Goal: Task Accomplishment & Management: Manage account settings

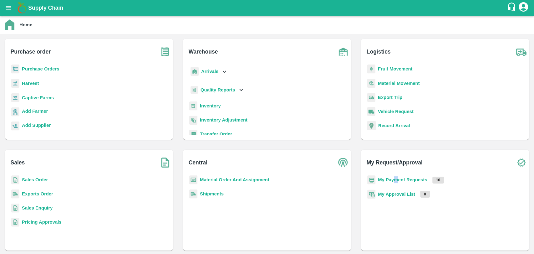
drag, startPoint x: 394, startPoint y: 183, endPoint x: 398, endPoint y: 181, distance: 4.3
click at [398, 181] on div "My Payment Requests 10" at bounding box center [445, 182] width 158 height 14
click at [398, 181] on b "My Payment Requests" at bounding box center [402, 179] width 49 height 5
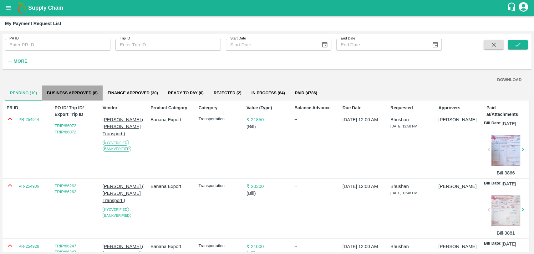
click at [80, 98] on button "Business Approved (8)" at bounding box center [72, 92] width 61 height 15
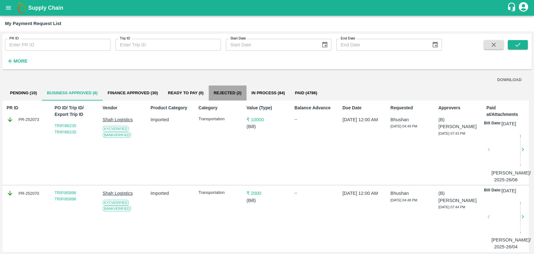
click at [233, 96] on button "Rejected (2)" at bounding box center [228, 92] width 38 height 15
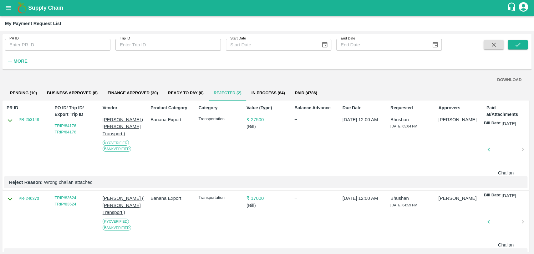
click at [496, 158] on div at bounding box center [505, 151] width 29 height 33
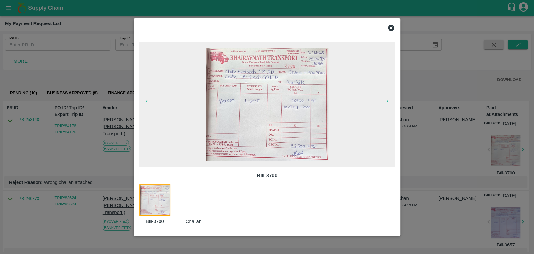
click at [199, 210] on div at bounding box center [197, 204] width 39 height 40
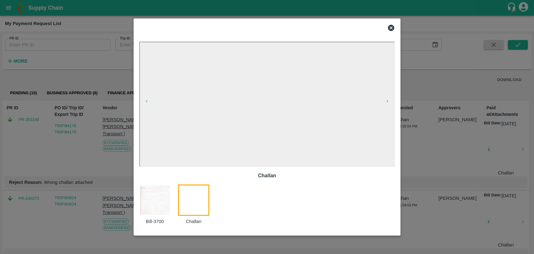
click at [88, 150] on div at bounding box center [267, 127] width 534 height 254
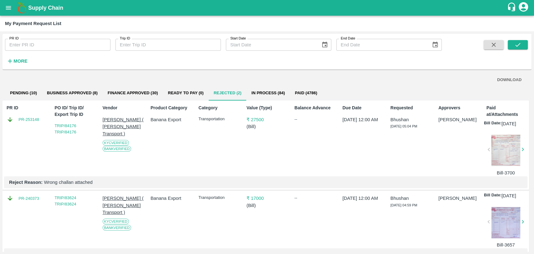
click at [260, 121] on p "₹ 27500" at bounding box center [266, 119] width 41 height 7
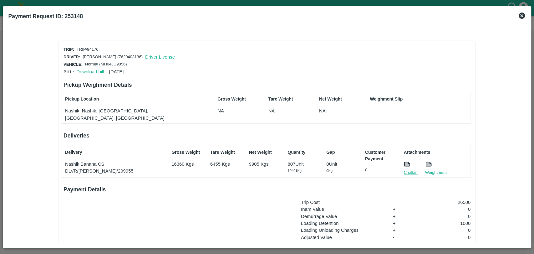
click at [409, 169] on link "Challan" at bounding box center [411, 172] width 14 height 6
click at [410, 169] on link "Challan" at bounding box center [411, 172] width 14 height 6
click at [100, 73] on link "Download bill" at bounding box center [90, 71] width 28 height 5
click at [520, 14] on icon at bounding box center [522, 16] width 8 height 8
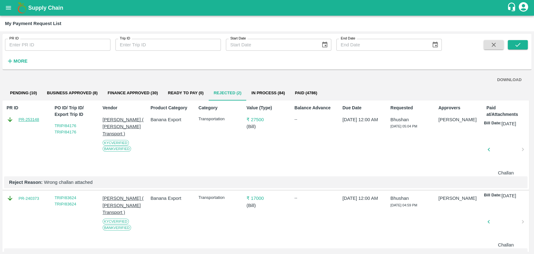
click at [32, 119] on link "PR-253148" at bounding box center [28, 119] width 21 height 6
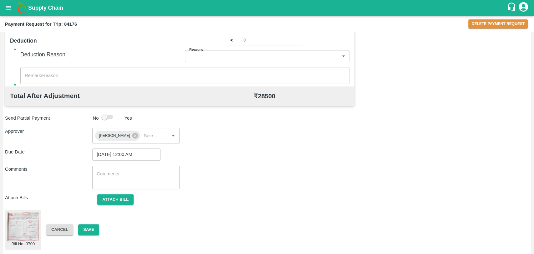
scroll to position [262, 0]
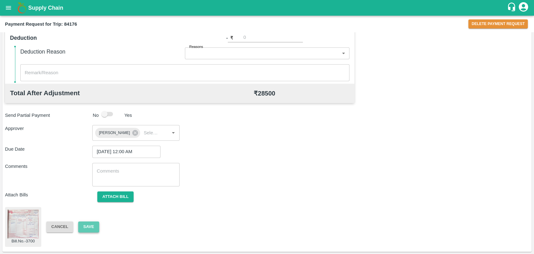
click at [87, 226] on button "Save" at bounding box center [88, 226] width 21 height 11
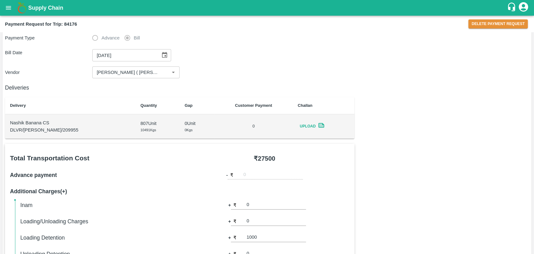
scroll to position [0, 0]
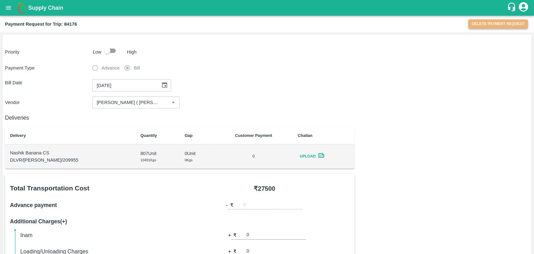
click at [482, 23] on button "Delete Payment Request" at bounding box center [497, 23] width 59 height 9
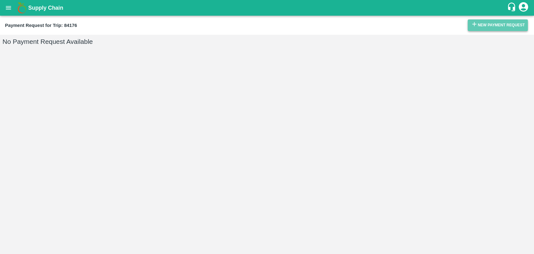
click at [485, 26] on button "New Payment Request" at bounding box center [498, 25] width 60 height 12
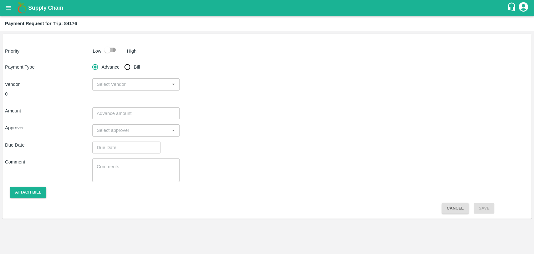
click at [106, 50] on input "checkbox" at bounding box center [107, 50] width 36 height 12
checkbox input "true"
click at [125, 62] on input "Bill" at bounding box center [127, 67] width 13 height 13
radio input "true"
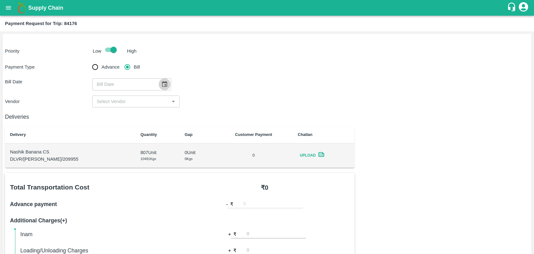
click at [161, 81] on icon "Choose date" at bounding box center [164, 84] width 7 height 7
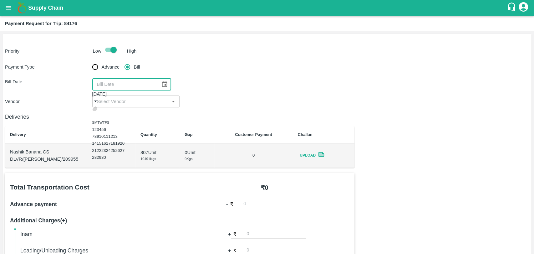
click at [94, 108] on icon "Previous month" at bounding box center [94, 108] width 0 height 0
click at [124, 132] on div "1 2" at bounding box center [108, 128] width 33 height 7
click at [94, 127] on button "1" at bounding box center [93, 129] width 2 height 5
type input "01/08/2025"
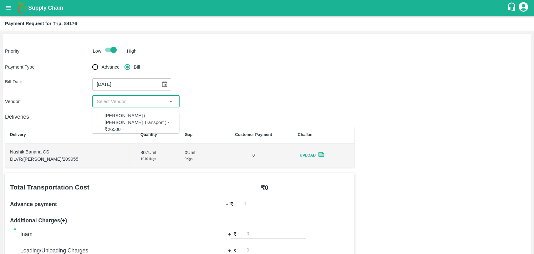
click at [109, 99] on input "input" at bounding box center [130, 101] width 73 height 8
click at [115, 118] on div "Nitin Rasal ( Bhairavnath Transport ) - ₹26500" at bounding box center [141, 122] width 75 height 21
type input "Nitin Rasal ( Bhairavnath Transport ) - ₹26500"
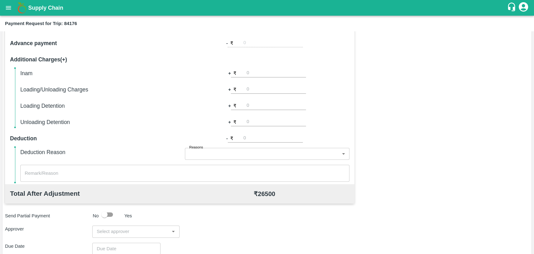
scroll to position [161, 0]
click at [255, 107] on input "number" at bounding box center [275, 105] width 59 height 8
type input "1000"
click at [419, 150] on div "Total Transportation Cost ₹ 26500 Advance payment - ₹ Additional Charges(+) Ina…" at bounding box center [267, 163] width 524 height 303
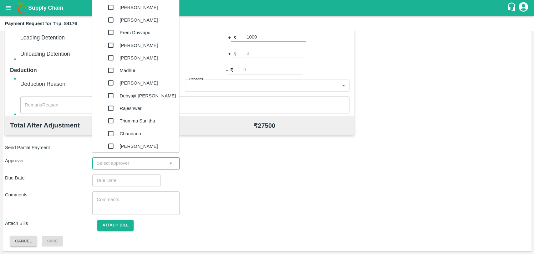
click at [109, 165] on input "input" at bounding box center [130, 163] width 73 height 8
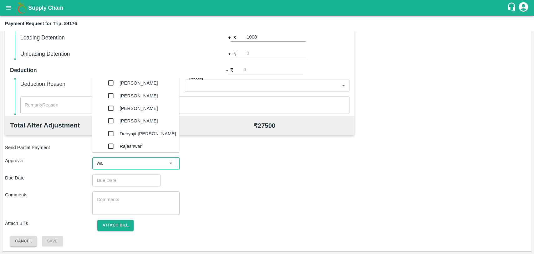
type input "wag"
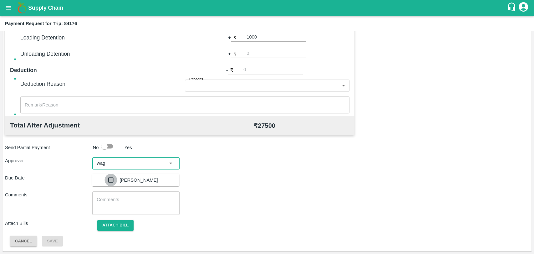
click at [104, 180] on input "checkbox" at bounding box center [110, 179] width 13 height 13
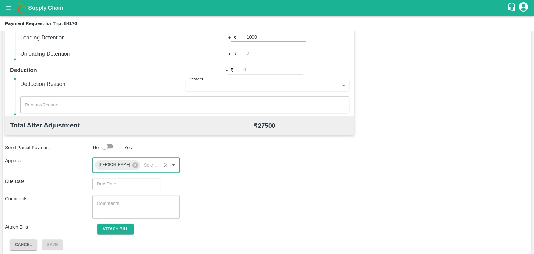
type input "DD/MM/YYYY hh:mm aa"
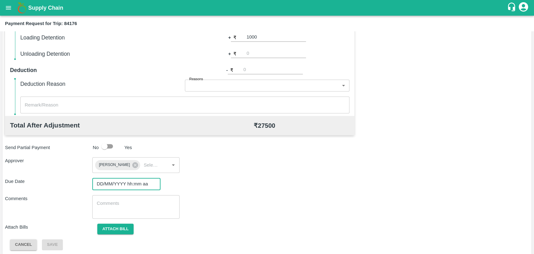
click at [114, 181] on input "DD/MM/YYYY hh:mm aa" at bounding box center [124, 184] width 64 height 12
type input "01/09/2025 12:00 AM"
click at [109, 228] on button "Attach bill" at bounding box center [115, 228] width 36 height 11
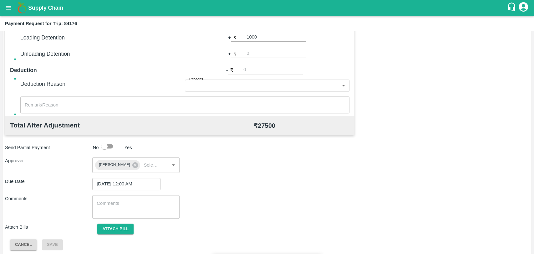
click at [0, 0] on input "Attach bill" at bounding box center [0, 0] width 0 height 0
type input "3700"
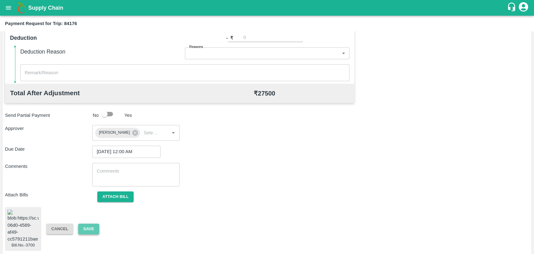
click at [88, 223] on button "Save" at bounding box center [88, 228] width 21 height 11
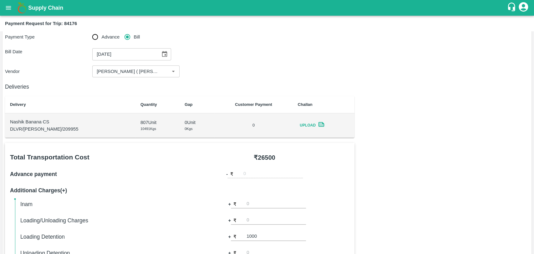
scroll to position [0, 0]
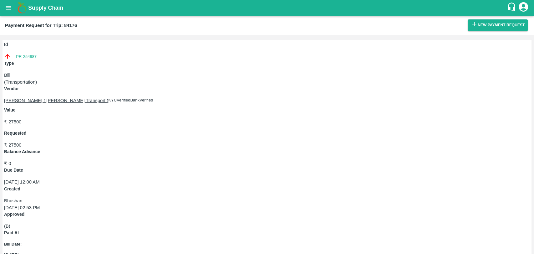
click at [257, 130] on div "Id PR-254987 Type Bill ( Transportation ) Vendor Nitin Rasal ( Bhairavnath Tran…" at bounding box center [267, 144] width 534 height 219
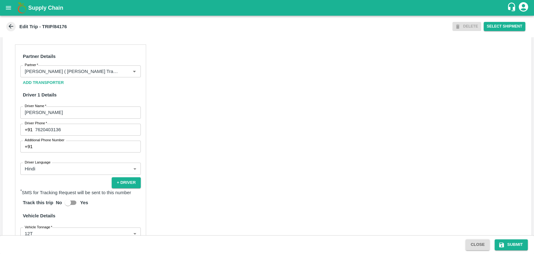
scroll to position [407, 0]
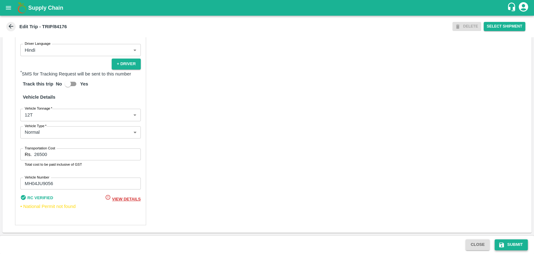
click at [508, 245] on button "Submit" at bounding box center [511, 244] width 33 height 11
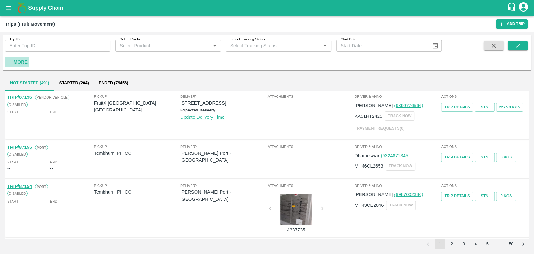
click at [22, 60] on strong "More" at bounding box center [20, 61] width 14 height 5
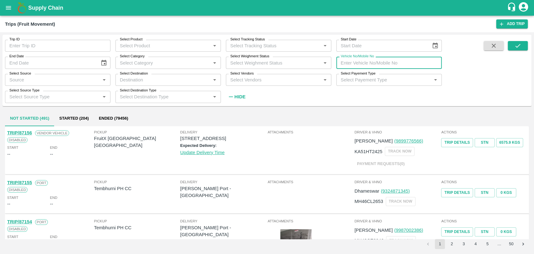
click at [376, 61] on input "Vehicle No/Mobile No" at bounding box center [388, 63] width 105 height 12
paste input "MH04HY4367"
type input "MH04HY4367"
click at [515, 43] on icon "submit" at bounding box center [517, 45] width 7 height 7
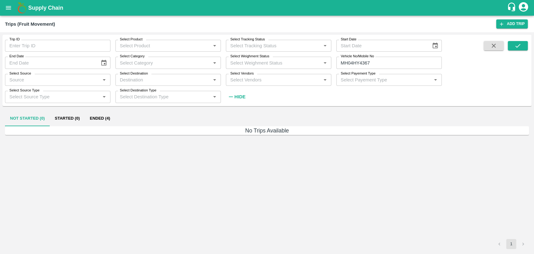
click at [103, 122] on button "Ended (4)" at bounding box center [100, 118] width 30 height 15
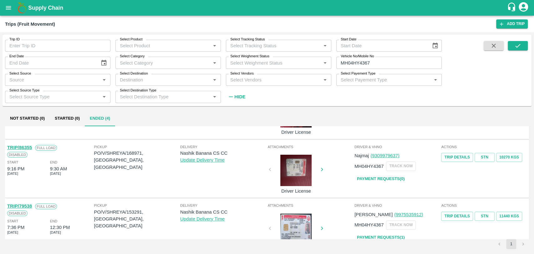
scroll to position [104, 0]
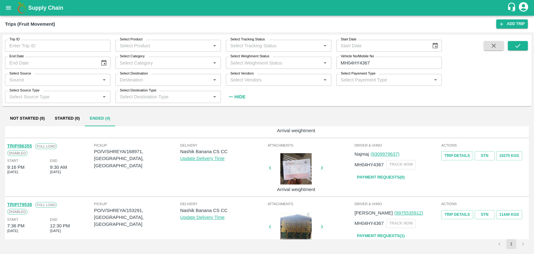
click at [31, 145] on link "TRIP/86355" at bounding box center [19, 145] width 25 height 5
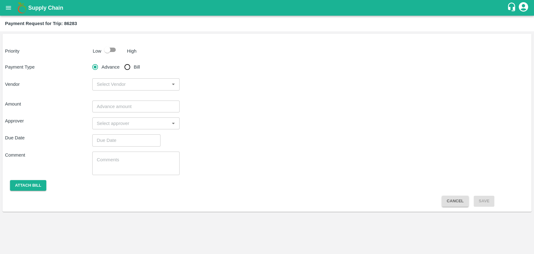
click at [107, 48] on input "checkbox" at bounding box center [107, 50] width 36 height 12
checkbox input "true"
click at [125, 66] on input "Bill" at bounding box center [127, 67] width 13 height 13
radio input "true"
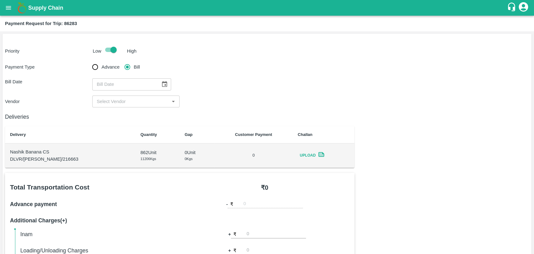
click at [167, 87] on div "​" at bounding box center [131, 84] width 79 height 12
type input "DD/MM/YYYY"
click at [163, 85] on icon "Choose date" at bounding box center [164, 84] width 5 height 6
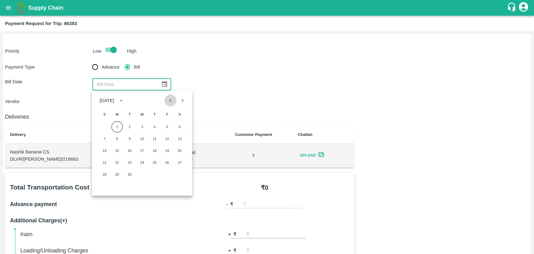
click at [166, 101] on button "Previous month" at bounding box center [171, 100] width 12 height 12
click at [156, 148] on button "14" at bounding box center [154, 150] width 11 height 11
type input "14/08/2025"
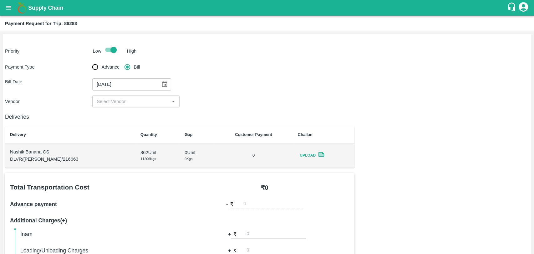
click at [123, 104] on input "input" at bounding box center [130, 101] width 73 height 8
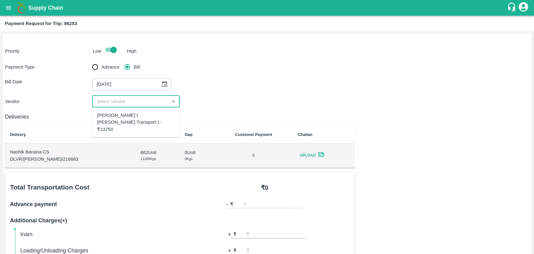
click at [118, 116] on div "Nitin Rasal ( Bhairavnath Transport ) - ₹23750" at bounding box center [135, 122] width 77 height 21
type input "Nitin Rasal ( Bhairavnath Transport ) - ₹23750"
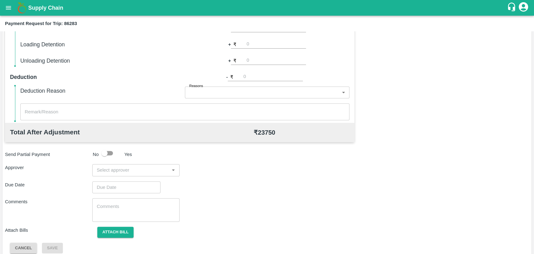
scroll to position [229, 0]
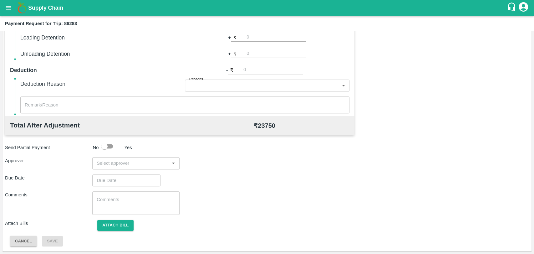
click at [122, 166] on input "input" at bounding box center [130, 163] width 73 height 8
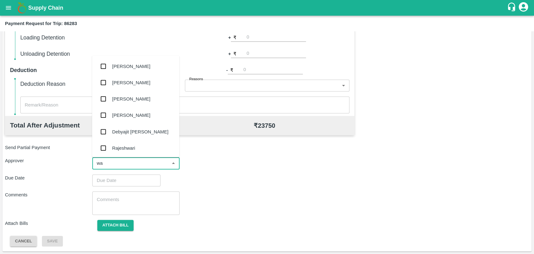
type input "wag"
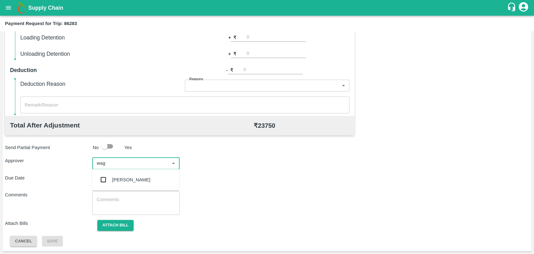
click at [112, 176] on div "Prasad Waghade" at bounding box center [131, 179] width 38 height 7
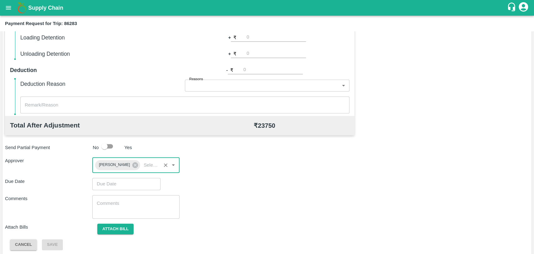
type input "DD/MM/YYYY hh:mm aa"
click at [110, 183] on input "DD/MM/YYYY hh:mm aa" at bounding box center [124, 184] width 64 height 12
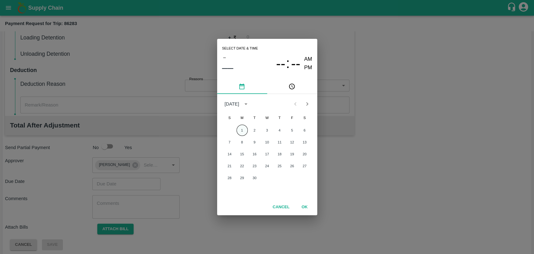
click at [237, 132] on button "1" at bounding box center [241, 129] width 11 height 11
type input "01/09/2025 12:00 AM"
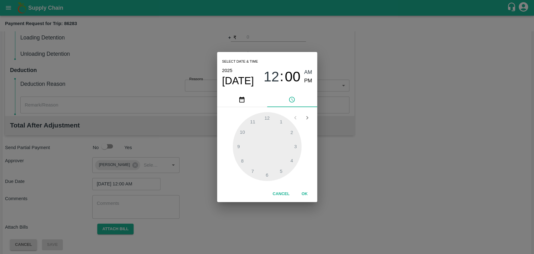
click at [305, 190] on button "OK" at bounding box center [305, 193] width 20 height 11
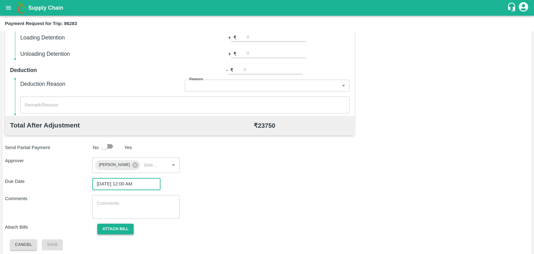
click at [123, 224] on button "Attach bill" at bounding box center [115, 228] width 36 height 11
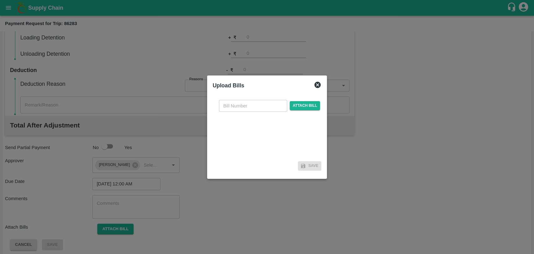
click at [299, 111] on div "​ Attach bill" at bounding box center [270, 106] width 104 height 12
click at [300, 106] on span "Attach bill" at bounding box center [305, 105] width 31 height 9
click at [0, 0] on input "Attach bill" at bounding box center [0, 0] width 0 height 0
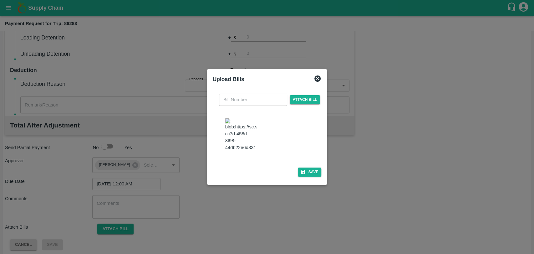
click at [229, 132] on img at bounding box center [240, 134] width 31 height 33
click at [233, 105] on input "text" at bounding box center [253, 100] width 68 height 12
type input "3884"
click at [310, 167] on button "Save" at bounding box center [310, 171] width 24 height 9
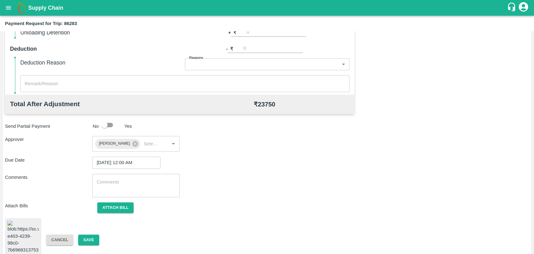
scroll to position [261, 0]
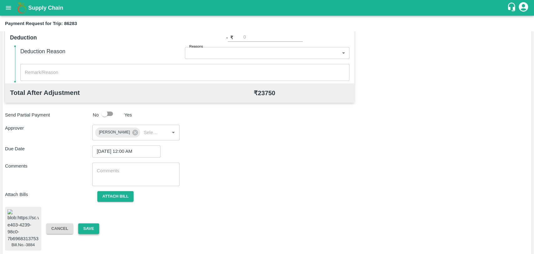
click at [94, 223] on button "Save" at bounding box center [88, 228] width 21 height 11
click at [83, 228] on button "Save" at bounding box center [88, 228] width 21 height 11
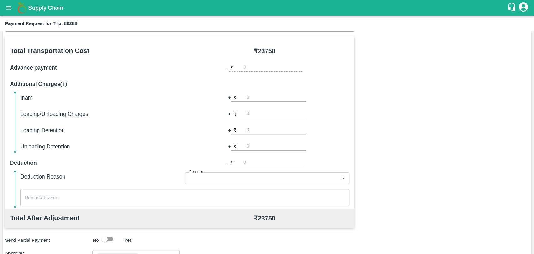
scroll to position [88, 0]
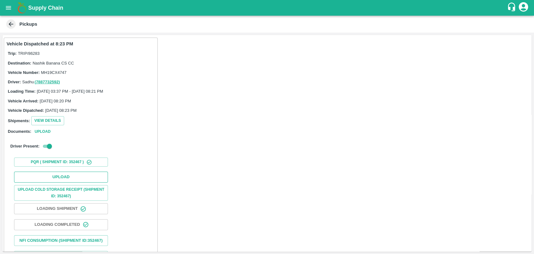
click at [52, 171] on button "Upload" at bounding box center [61, 176] width 94 height 11
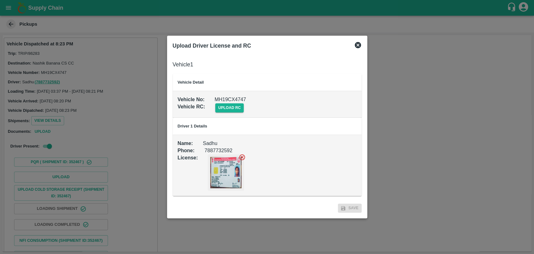
click at [245, 107] on div "Vehicle RC : upload rc" at bounding box center [262, 102] width 189 height 19
click at [240, 107] on span "upload rc" at bounding box center [229, 107] width 29 height 9
click at [0, 0] on input "upload rc" at bounding box center [0, 0] width 0 height 0
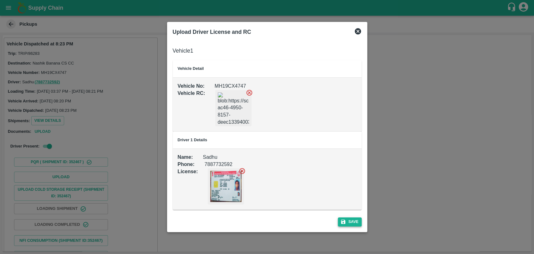
click at [342, 220] on icon "submit" at bounding box center [343, 221] width 4 height 4
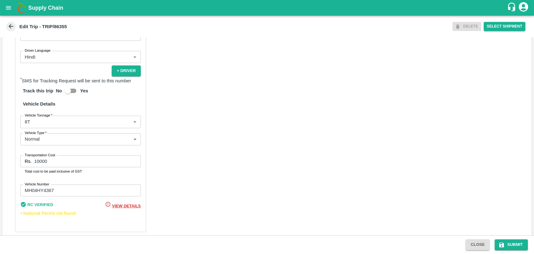
scroll to position [407, 0]
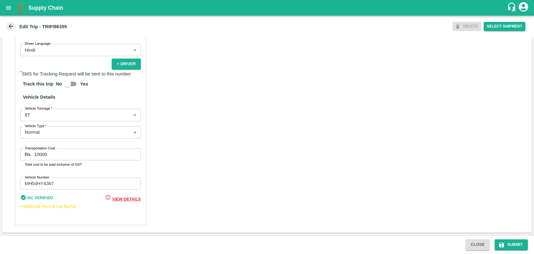
click at [43, 121] on body "Supply Chain Edit Trip - TRIP/86355 DELETE Select Shipment Trip Details Trip Ty…" at bounding box center [267, 127] width 534 height 254
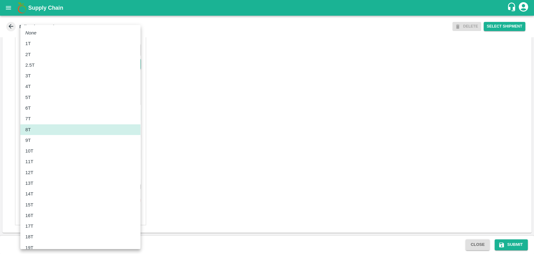
click at [36, 161] on div "11T" at bounding box center [80, 161] width 110 height 7
type input "11000"
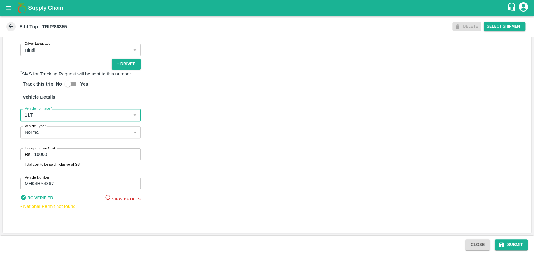
drag, startPoint x: 9, startPoint y: 149, endPoint x: 0, endPoint y: 146, distance: 9.8
click at [0, 146] on div "Trip Details Trip Type Fruit Movement 1 Trip Type Trip Pickup Order SHIP/[PERSO…" at bounding box center [267, 136] width 534 height 198
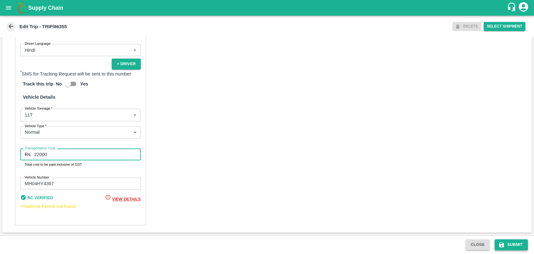
type input "22000"
click at [518, 246] on button "Submit" at bounding box center [511, 244] width 33 height 11
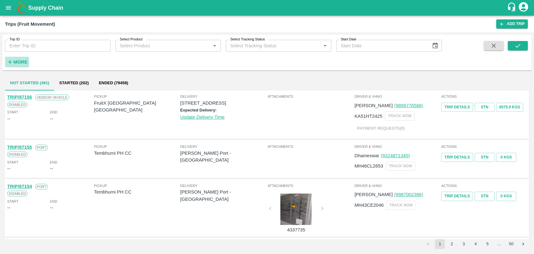
click at [18, 67] on button "More" at bounding box center [17, 62] width 24 height 11
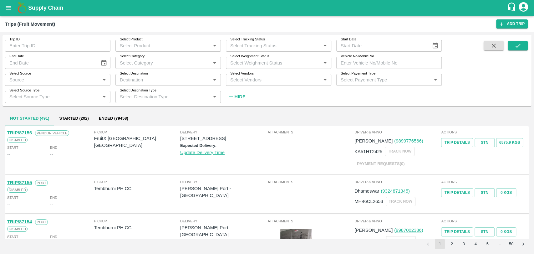
click at [356, 62] on input "Vehicle No/Mobile No" at bounding box center [388, 63] width 105 height 12
paste input "MH18BG0172"
click at [511, 41] on div "Trip ID Trip ID Select Product Select Product   * Select Tracking Status Select…" at bounding box center [267, 70] width 529 height 66
click at [516, 46] on icon "submit" at bounding box center [517, 45] width 7 height 7
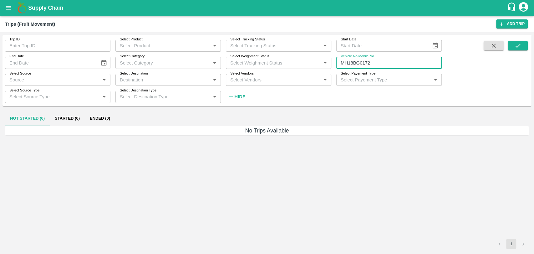
drag, startPoint x: 358, startPoint y: 62, endPoint x: 336, endPoint y: 67, distance: 23.4
click at [336, 67] on input "MH18BG0172" at bounding box center [388, 63] width 105 height 12
type input "0172"
click at [510, 43] on button "submit" at bounding box center [518, 45] width 20 height 9
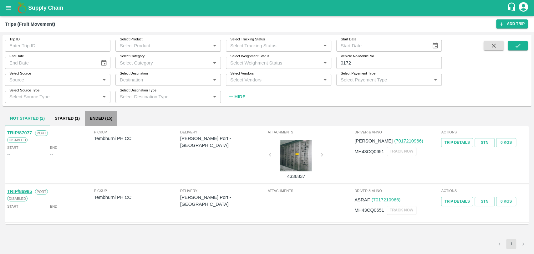
click at [111, 117] on button "Ended (15)" at bounding box center [101, 118] width 33 height 15
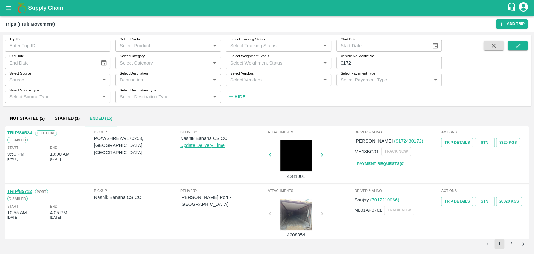
click at [24, 133] on link "TRIP/86524" at bounding box center [19, 132] width 25 height 5
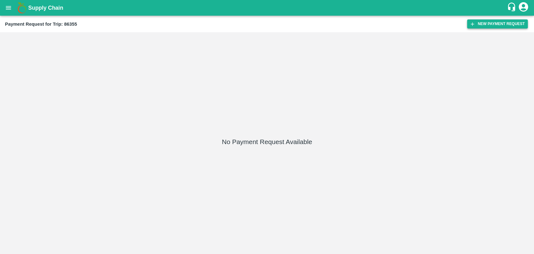
click at [483, 23] on button "New Payment Request" at bounding box center [497, 23] width 61 height 9
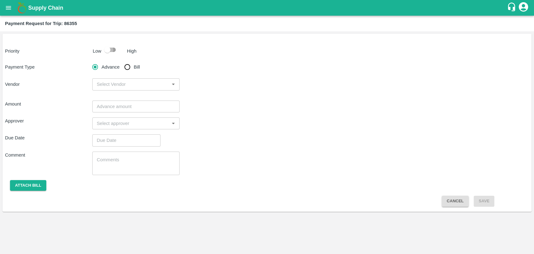
click at [110, 55] on input "checkbox" at bounding box center [107, 50] width 36 height 12
checkbox input "true"
click at [126, 66] on input "Bill" at bounding box center [127, 67] width 13 height 13
radio input "true"
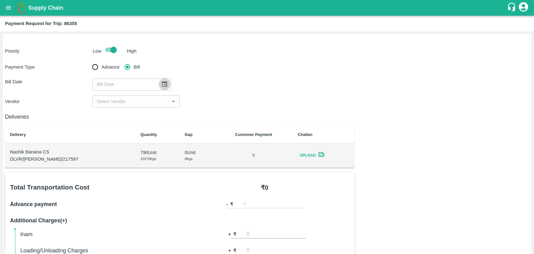
click at [161, 82] on icon "Choose date" at bounding box center [164, 84] width 7 height 7
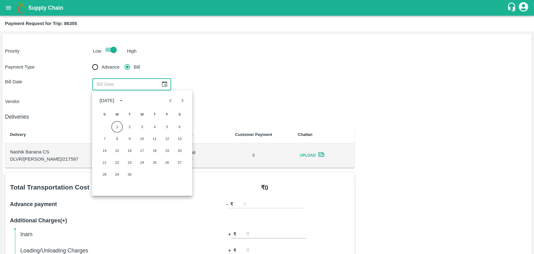
click at [175, 109] on span "S" at bounding box center [179, 114] width 11 height 13
click at [174, 101] on icon "Previous month" at bounding box center [170, 100] width 7 height 7
click at [137, 146] on div "10 11 12 13 14 15 16" at bounding box center [142, 150] width 100 height 11
click at [130, 150] on button "12" at bounding box center [129, 150] width 11 height 11
type input "12/08/2025"
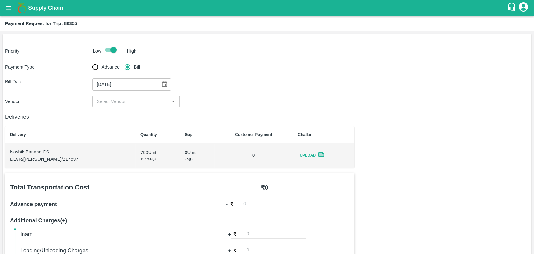
click at [116, 101] on input "input" at bounding box center [130, 101] width 73 height 8
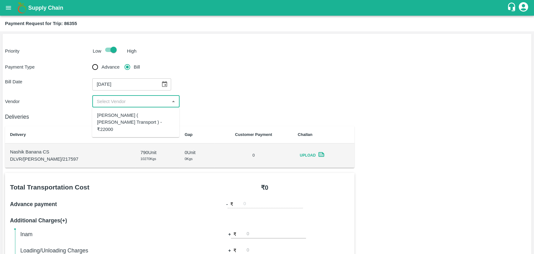
click at [114, 110] on div "Nitin Rasal ( Bhairavnath Transport ) - ₹22000" at bounding box center [135, 122] width 87 height 25
type input "Nitin Rasal ( Bhairavnath Transport ) - ₹22000"
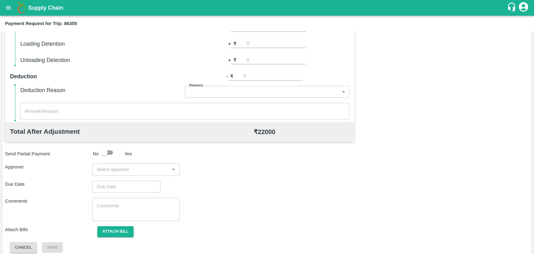
scroll to position [229, 0]
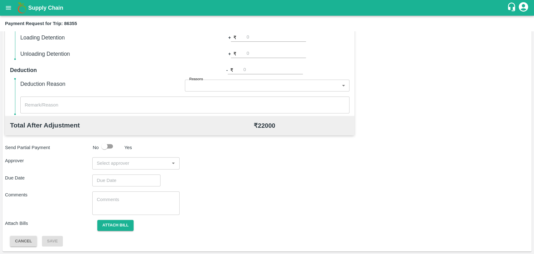
click at [103, 161] on input "input" at bounding box center [130, 163] width 73 height 8
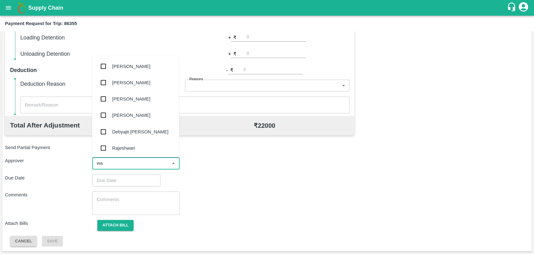
type input "wag"
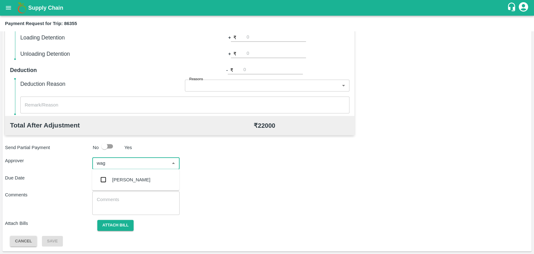
click at [108, 179] on input "checkbox" at bounding box center [103, 179] width 13 height 13
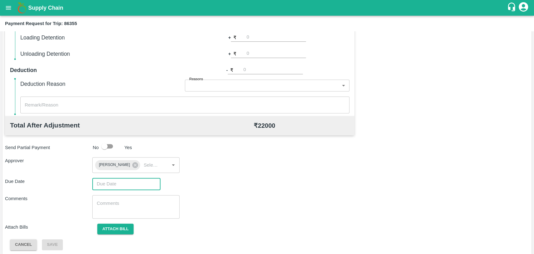
type input "DD/MM/YYYY hh:mm aa"
click at [108, 179] on input "DD/MM/YYYY hh:mm aa" at bounding box center [124, 184] width 64 height 12
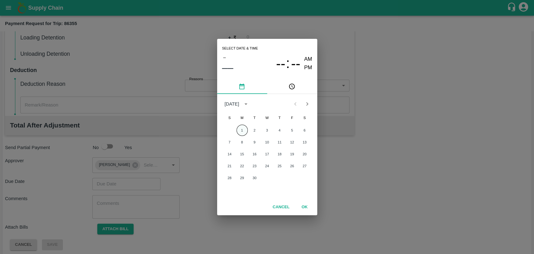
click at [243, 133] on button "1" at bounding box center [241, 129] width 11 height 11
type input "01/09/2025 12:00 AM"
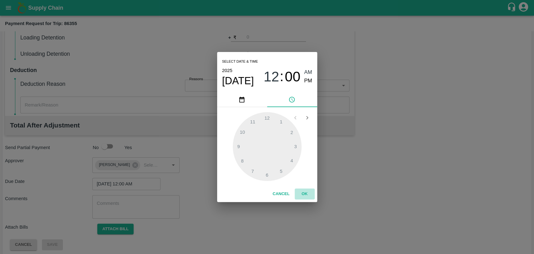
click at [295, 189] on button "OK" at bounding box center [305, 193] width 20 height 11
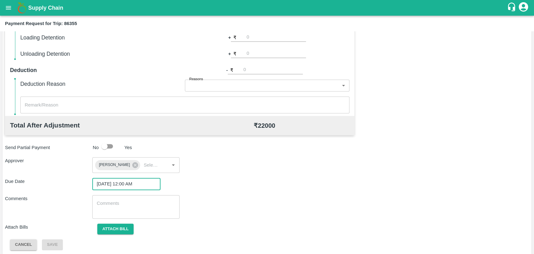
click at [129, 222] on div "Total Transportation Cost ₹ 22000 Advance payment - ₹ Additional Charges(+) Ina…" at bounding box center [267, 97] width 524 height 306
click at [127, 223] on button "Attach bill" at bounding box center [115, 228] width 36 height 11
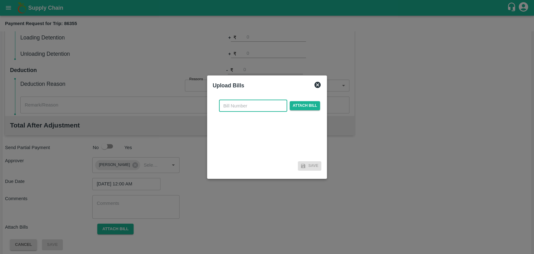
click at [233, 101] on input "text" at bounding box center [253, 106] width 68 height 12
type input "3892"
click at [298, 102] on span "Attach bill" at bounding box center [305, 105] width 31 height 9
click at [0, 0] on input "Attach bill" at bounding box center [0, 0] width 0 height 0
click at [315, 101] on span "Attach bill" at bounding box center [305, 105] width 31 height 9
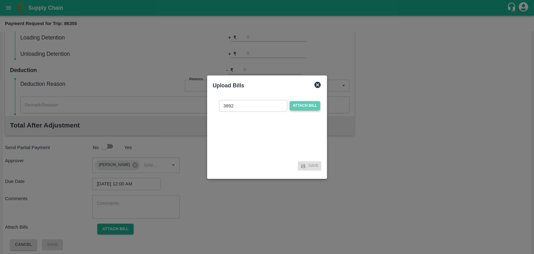
click at [0, 0] on input "Attach bill" at bounding box center [0, 0] width 0 height 0
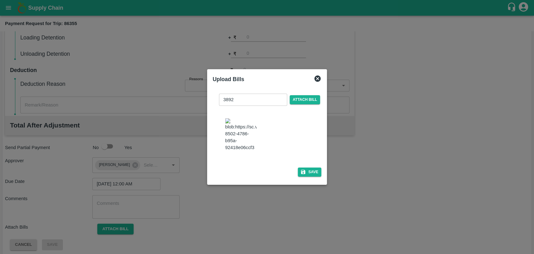
click at [313, 169] on button "Save" at bounding box center [310, 171] width 24 height 9
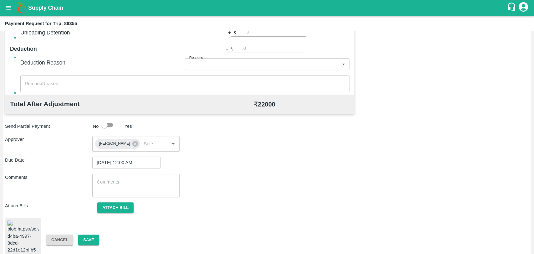
scroll to position [261, 0]
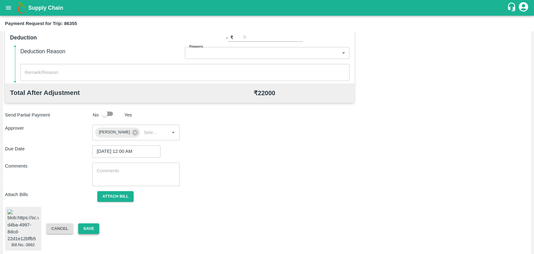
click at [80, 224] on button "Save" at bounding box center [88, 228] width 21 height 11
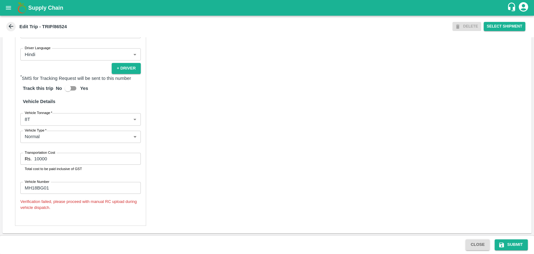
scroll to position [404, 0]
click at [54, 119] on body "Supply Chain Edit Trip - TRIP/86524 DELETE Select Shipment Trip Details Trip Ty…" at bounding box center [267, 127] width 534 height 254
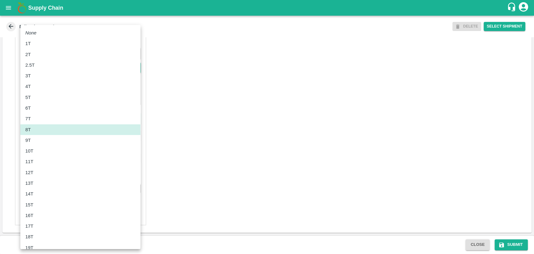
click at [42, 155] on li "10T" at bounding box center [80, 150] width 120 height 11
type input "10000"
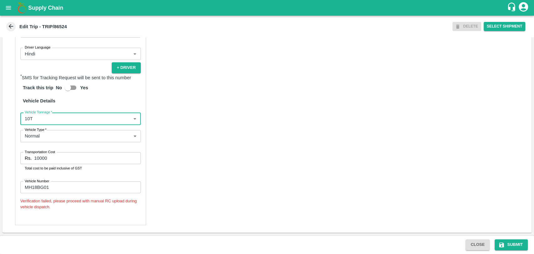
click at [49, 187] on input "MH18BG01" at bounding box center [80, 187] width 120 height 12
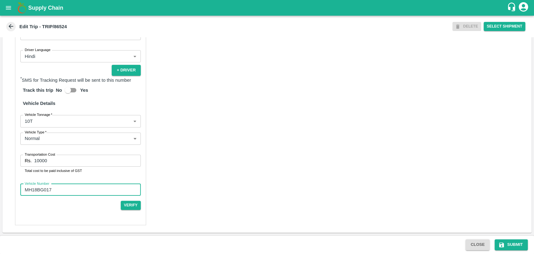
scroll to position [401, 0]
type input "MH18BG0172"
click at [520, 242] on button "Submit" at bounding box center [511, 244] width 33 height 11
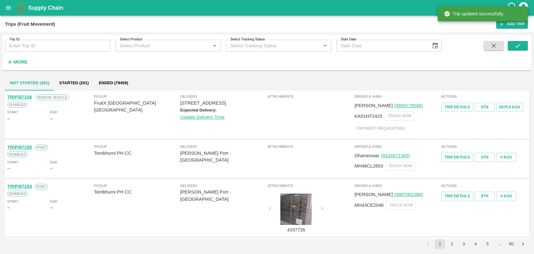
click at [15, 59] on strong "More" at bounding box center [20, 61] width 14 height 5
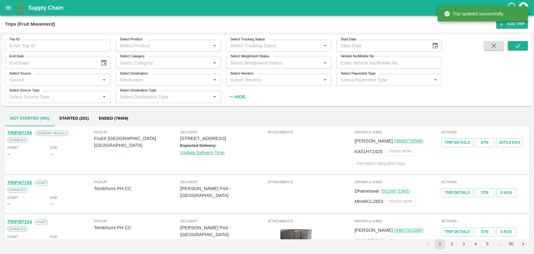
click at [361, 67] on input "Vehicle No/Mobile No" at bounding box center [388, 63] width 105 height 12
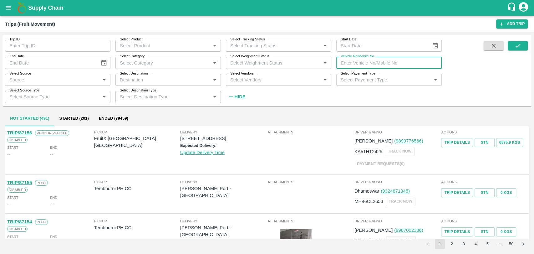
paste input "MH45AF8949"
type input "MH45AF8949"
click at [515, 40] on div "Trip ID Trip ID Select Product Select Product   * Select Tracking Status Select…" at bounding box center [267, 70] width 529 height 66
click at [516, 45] on icon "submit" at bounding box center [517, 45] width 7 height 7
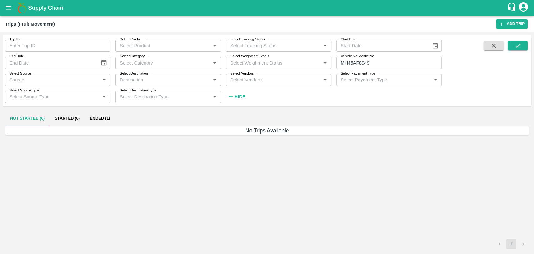
click at [112, 116] on button "Ended (1)" at bounding box center [100, 118] width 30 height 15
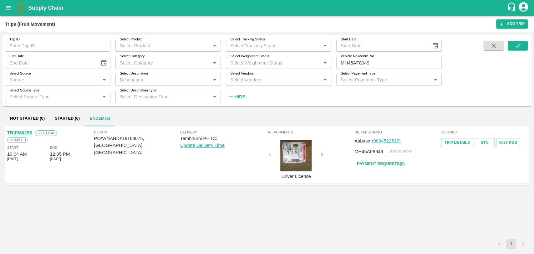
click at [22, 133] on link "TRIP/86295" at bounding box center [19, 132] width 25 height 5
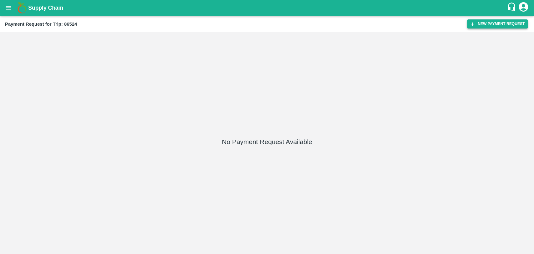
click at [491, 23] on button "New Payment Request" at bounding box center [497, 23] width 61 height 9
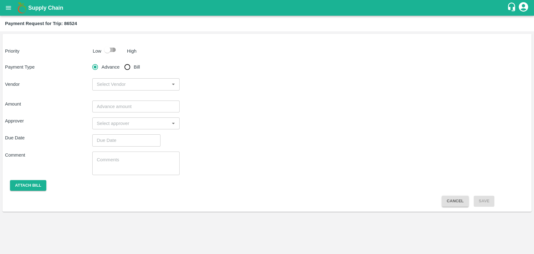
click at [103, 50] on input "checkbox" at bounding box center [107, 50] width 36 height 12
checkbox input "true"
click at [132, 66] on input "Bill" at bounding box center [127, 67] width 13 height 13
radio input "true"
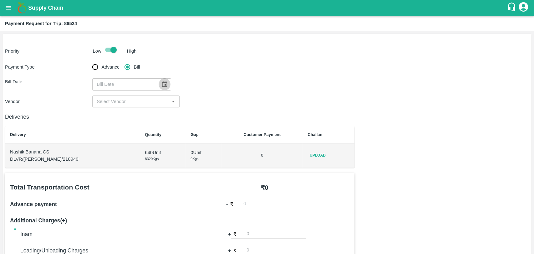
click at [161, 81] on icon "Choose date" at bounding box center [164, 84] width 7 height 7
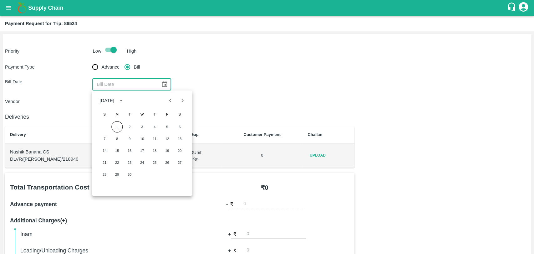
click at [174, 103] on icon "Previous month" at bounding box center [170, 100] width 7 height 7
click at [160, 176] on div "24 25 26 27 28 29 30" at bounding box center [142, 174] width 100 height 11
click at [158, 175] on button "28" at bounding box center [154, 174] width 11 height 11
type input "28/08/2025"
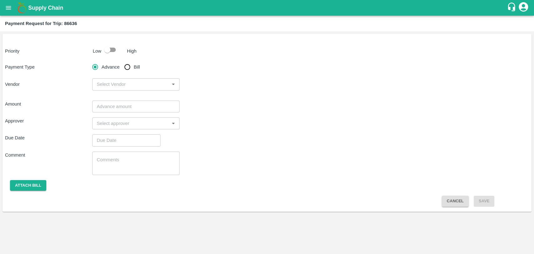
click at [131, 72] on input "Bill" at bounding box center [127, 67] width 13 height 13
radio input "true"
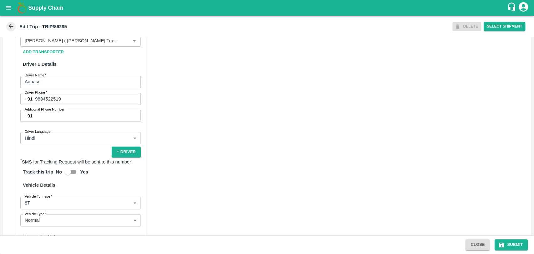
scroll to position [399, 0]
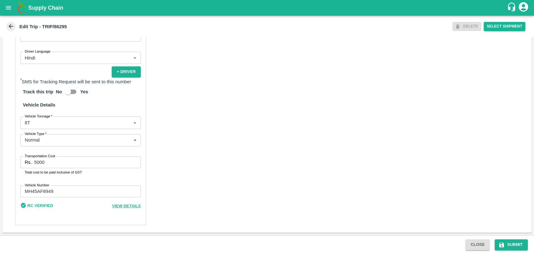
click at [42, 124] on body "Supply Chain Edit Trip - TRIP/86295 DELETE Select Shipment Trip Details Trip Ty…" at bounding box center [267, 127] width 534 height 254
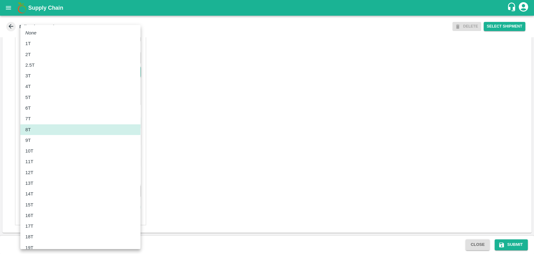
click at [35, 151] on div "10T" at bounding box center [30, 150] width 11 height 7
type input "10000"
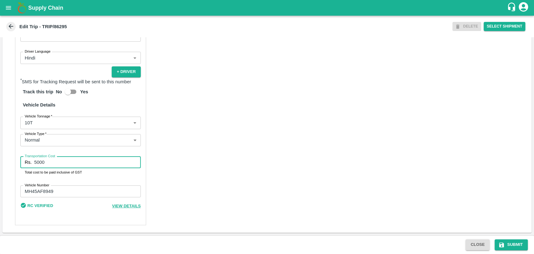
drag, startPoint x: 62, startPoint y: 161, endPoint x: 8, endPoint y: 160, distance: 54.5
click at [11, 160] on div "Partner Details Partner   * Partner Add Transporter Driver 1 Details Driver Nam…" at bounding box center [267, 79] width 529 height 306
type input "11500"
click at [513, 241] on button "Submit" at bounding box center [511, 244] width 33 height 11
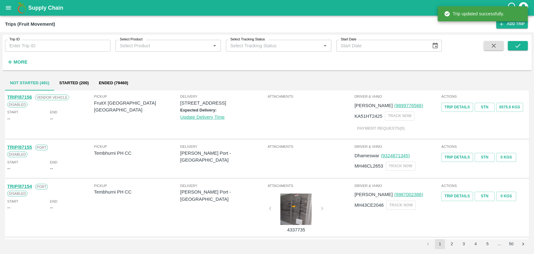
click at [11, 56] on div "More" at bounding box center [14, 60] width 29 height 16
click at [15, 58] on h6 "More" at bounding box center [20, 62] width 14 height 8
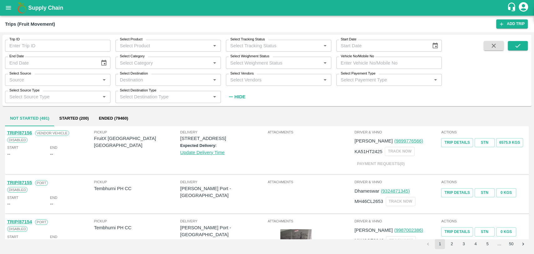
click at [399, 58] on input "Vehicle No/Mobile No" at bounding box center [388, 63] width 105 height 12
type input "mh45bb"
click at [514, 43] on icon "submit" at bounding box center [517, 45] width 7 height 7
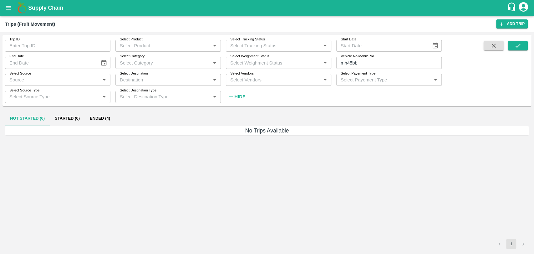
click at [111, 118] on button "Ended (4)" at bounding box center [100, 118] width 30 height 15
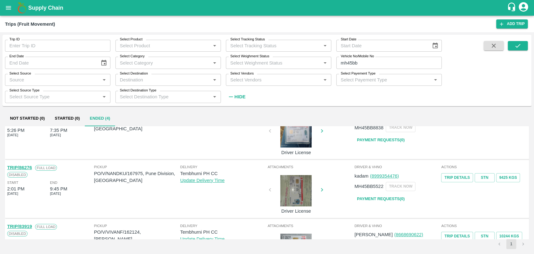
scroll to position [35, 0]
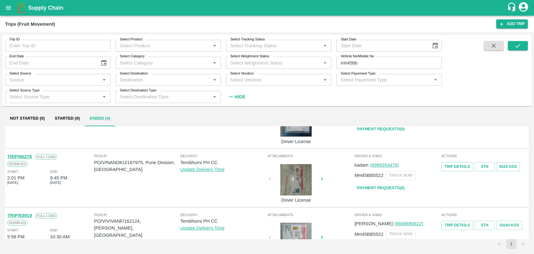
click at [25, 156] on link "TRIP/86276" at bounding box center [19, 156] width 25 height 5
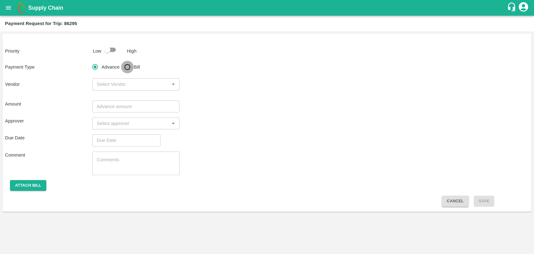
click at [124, 66] on input "Bill" at bounding box center [127, 67] width 13 height 13
radio input "true"
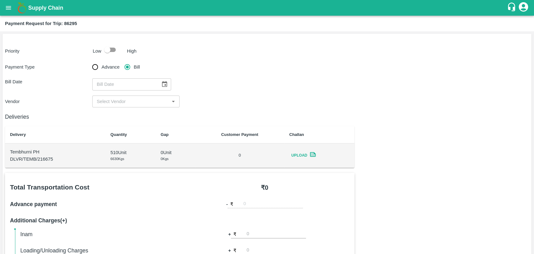
click at [113, 51] on input "checkbox" at bounding box center [107, 50] width 36 height 12
checkbox input "true"
click at [165, 81] on icon "Choose date" at bounding box center [164, 84] width 7 height 7
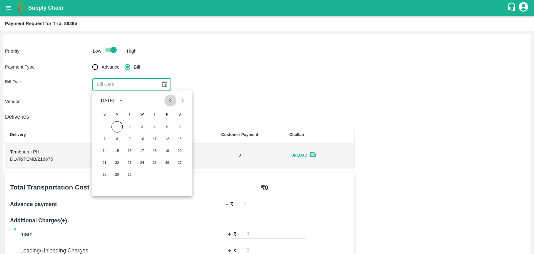
click at [166, 102] on button "Previous month" at bounding box center [171, 100] width 12 height 12
click at [132, 155] on button "12" at bounding box center [129, 150] width 11 height 11
type input "[DATE]"
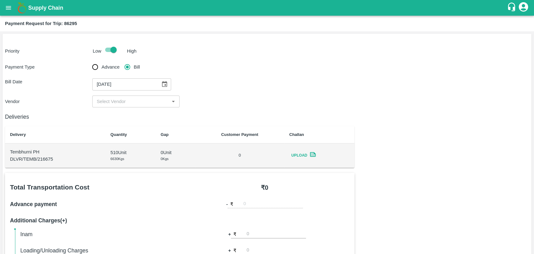
click at [111, 106] on div "​" at bounding box center [135, 101] width 87 height 12
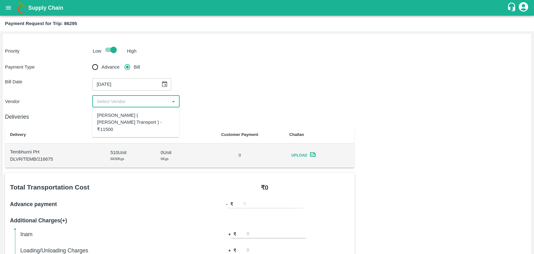
click at [110, 119] on div "[PERSON_NAME] ( [PERSON_NAME] Transport ) - ₹11500" at bounding box center [135, 122] width 77 height 21
type input "[PERSON_NAME] ( [PERSON_NAME] Transport ) - ₹11500"
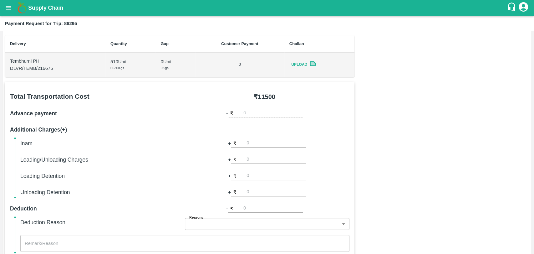
scroll to position [229, 0]
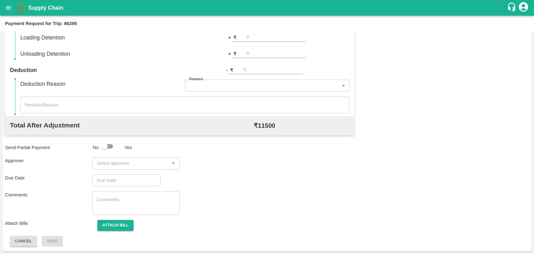
click at [105, 163] on input "input" at bounding box center [130, 163] width 73 height 8
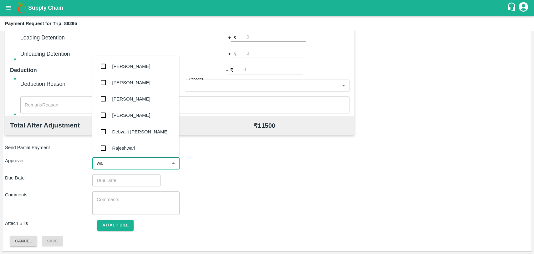
type input "wag"
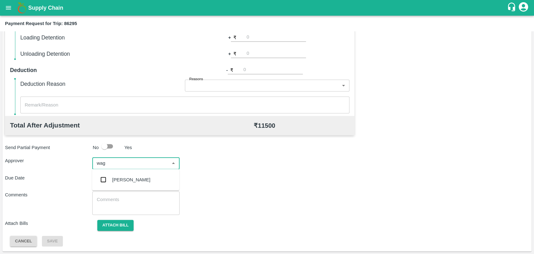
click at [107, 177] on input "checkbox" at bounding box center [103, 179] width 13 height 13
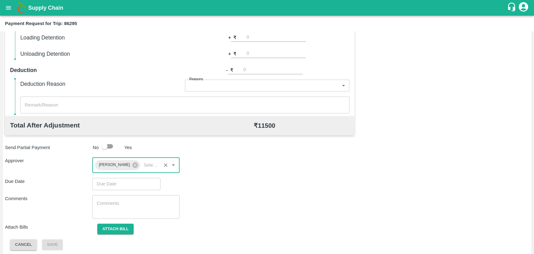
click at [106, 177] on div "Total Transportation Cost ₹ 11500 Advance payment - ₹ Additional Charges(+) Ina…" at bounding box center [267, 97] width 524 height 306
type input "DD/MM/YYYY hh:mm aa"
click at [106, 181] on input "DD/MM/YYYY hh:mm aa" at bounding box center [124, 184] width 64 height 12
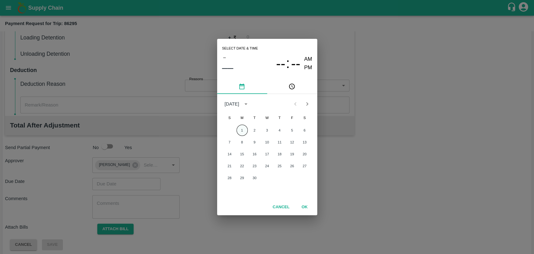
click at [237, 130] on button "1" at bounding box center [241, 129] width 11 height 11
type input "01/09/2025 12:00 AM"
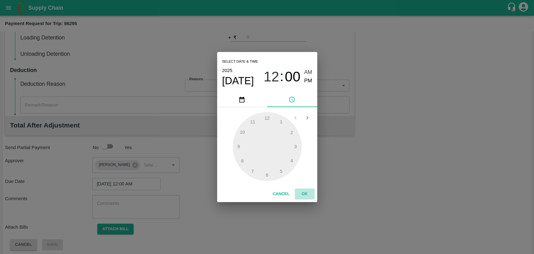
click at [301, 193] on button "OK" at bounding box center [305, 193] width 20 height 11
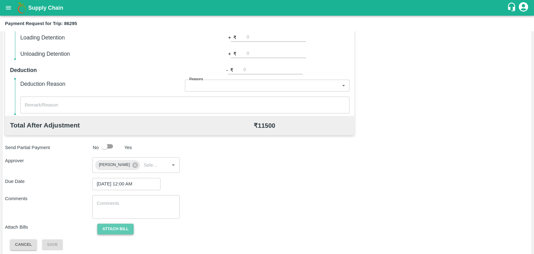
click at [118, 231] on button "Attach bill" at bounding box center [115, 228] width 36 height 11
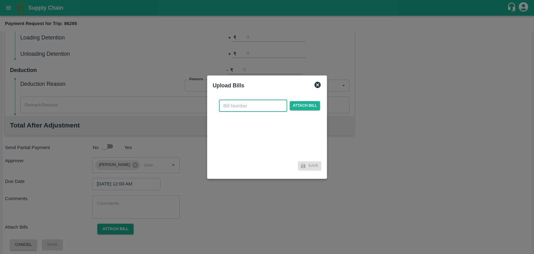
click at [238, 102] on input "text" at bounding box center [253, 106] width 68 height 12
type input "3886"
click at [298, 103] on span "Attach bill" at bounding box center [305, 105] width 31 height 9
click at [0, 0] on input "Attach bill" at bounding box center [0, 0] width 0 height 0
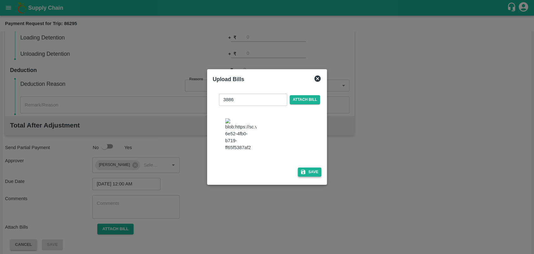
click at [311, 168] on button "Save" at bounding box center [310, 171] width 24 height 9
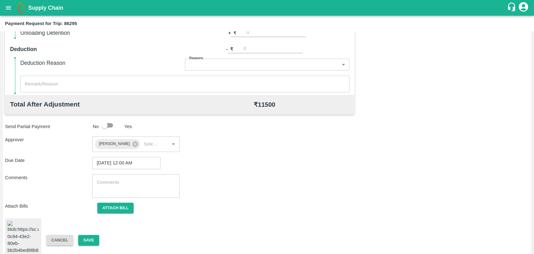
scroll to position [261, 0]
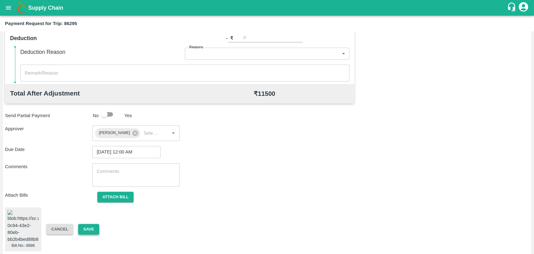
click at [94, 229] on button "Save" at bounding box center [88, 229] width 21 height 11
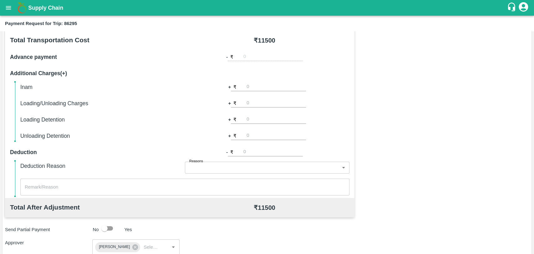
scroll to position [53, 0]
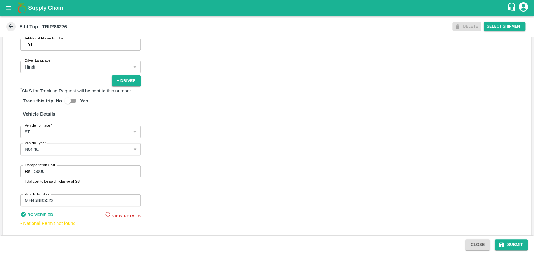
scroll to position [407, 0]
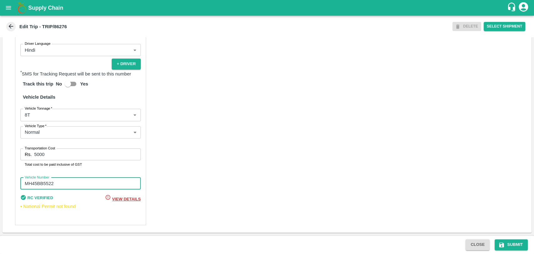
drag, startPoint x: 65, startPoint y: 182, endPoint x: 6, endPoint y: 182, distance: 59.4
click at [6, 182] on div "Partner Details Partner   * Partner Add Transporter Driver 1 Details Driver Nam…" at bounding box center [267, 75] width 529 height 314
click at [13, 152] on div "Partner Details Partner   * Partner Add Transporter Driver 1 Details Driver Nam…" at bounding box center [267, 75] width 529 height 314
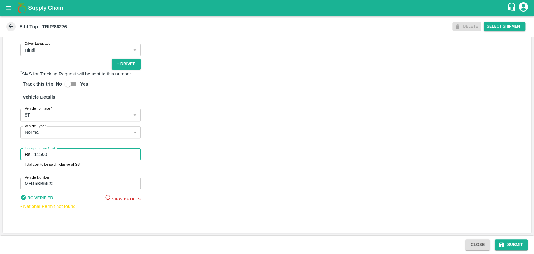
type input "11500"
click at [43, 117] on body "Supply Chain Edit Trip - TRIP/86276 DELETE Select Shipment Trip Details Trip Ty…" at bounding box center [267, 127] width 534 height 254
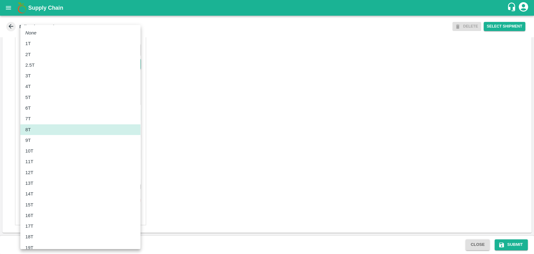
click at [39, 147] on div "10T" at bounding box center [80, 150] width 110 height 7
type input "10000"
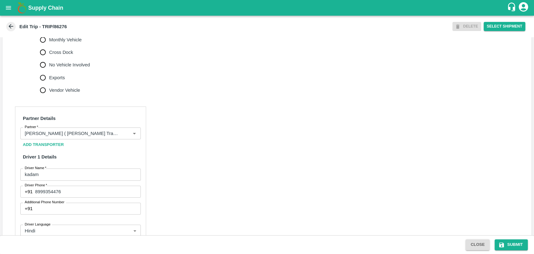
scroll to position [129, 0]
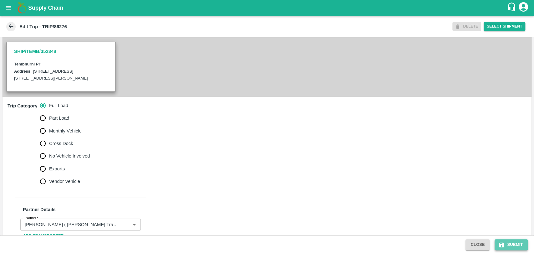
click at [514, 241] on button "Submit" at bounding box center [511, 244] width 33 height 11
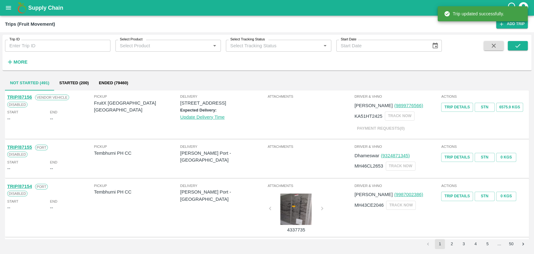
click at [18, 60] on strong "More" at bounding box center [20, 61] width 14 height 5
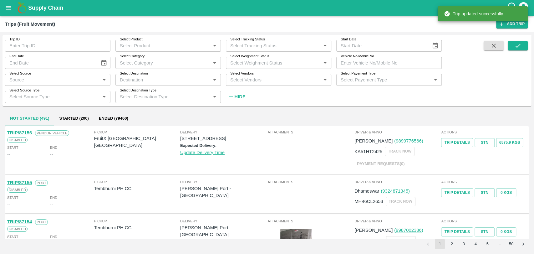
click at [375, 63] on input "Vehicle No/Mobile No" at bounding box center [388, 63] width 105 height 12
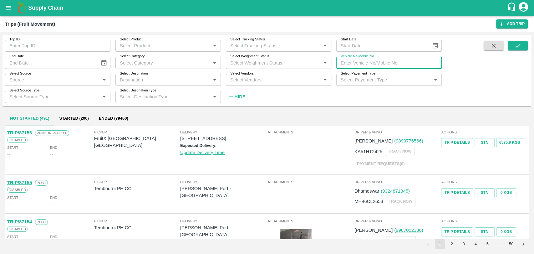
paste input "UP70PT1190"
type input "UP70PT1190"
click at [523, 45] on button "submit" at bounding box center [518, 45] width 20 height 9
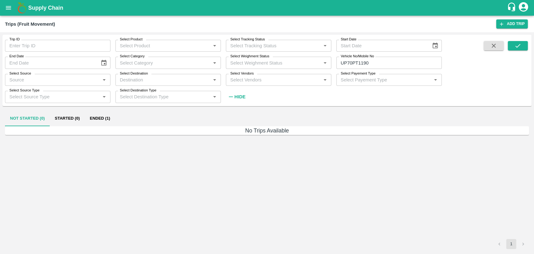
click at [98, 115] on button "Ended (1)" at bounding box center [100, 118] width 30 height 15
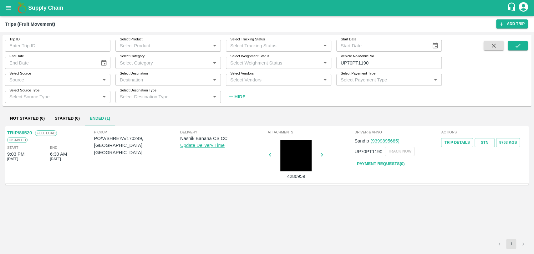
click at [27, 133] on link "TRIP/86520" at bounding box center [19, 132] width 25 height 5
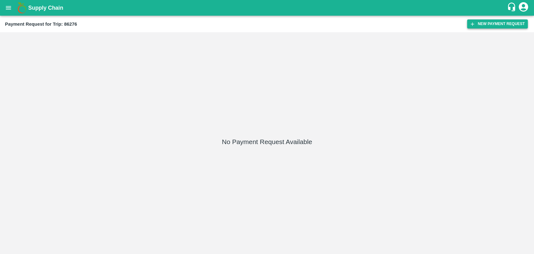
click at [505, 21] on button "New Payment Request" at bounding box center [497, 23] width 61 height 9
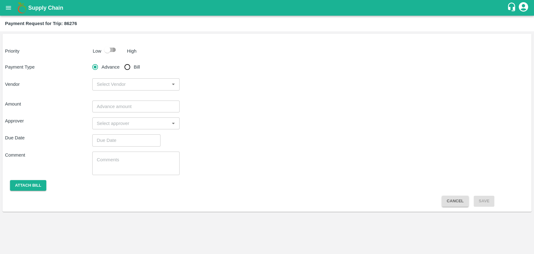
click at [117, 51] on input "checkbox" at bounding box center [107, 50] width 36 height 12
checkbox input "true"
click at [128, 67] on input "Bill" at bounding box center [127, 67] width 13 height 13
radio input "true"
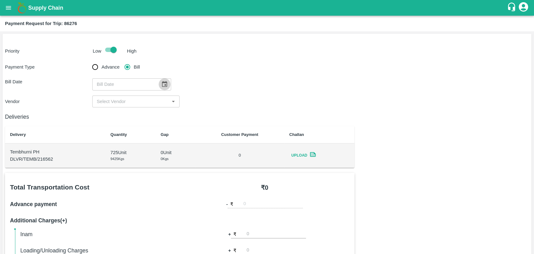
click at [161, 81] on icon "Choose date" at bounding box center [164, 84] width 7 height 7
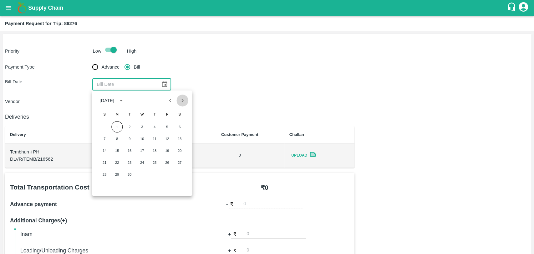
click at [178, 98] on button "Next month" at bounding box center [182, 100] width 12 height 12
click at [173, 100] on icon "Previous month" at bounding box center [170, 100] width 7 height 7
click at [122, 138] on button "4" at bounding box center [116, 138] width 11 height 11
type input "04/08/2025"
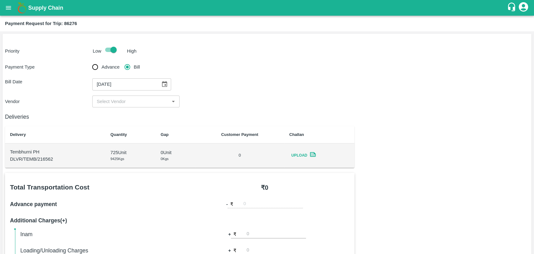
click at [105, 98] on input "input" at bounding box center [130, 101] width 73 height 8
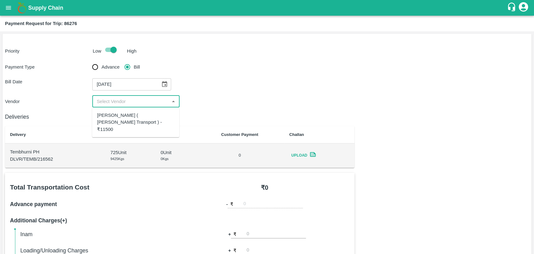
click at [105, 112] on div "[PERSON_NAME] ( [PERSON_NAME] Transport ) - ₹11500" at bounding box center [135, 122] width 77 height 21
type input "[PERSON_NAME] ( [PERSON_NAME] Transport ) - ₹11500"
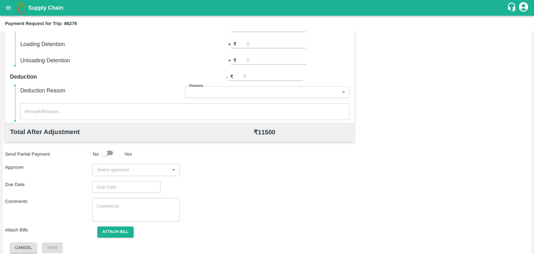
scroll to position [229, 0]
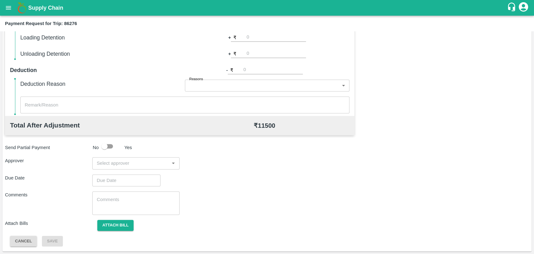
click at [110, 164] on input "input" at bounding box center [130, 163] width 73 height 8
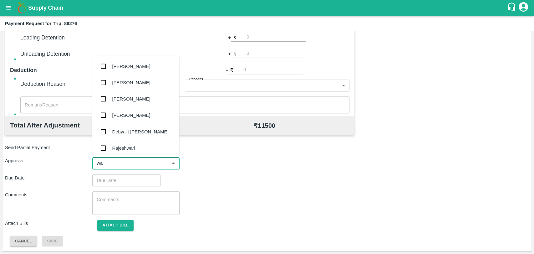
type input "wag"
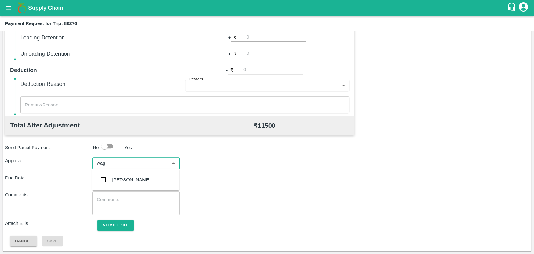
click at [122, 180] on div "Prasad Waghade" at bounding box center [131, 179] width 38 height 7
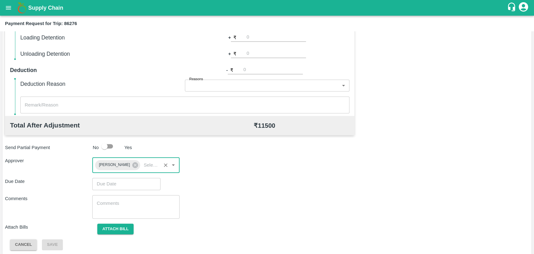
click at [112, 183] on input "Choose date" at bounding box center [124, 184] width 64 height 12
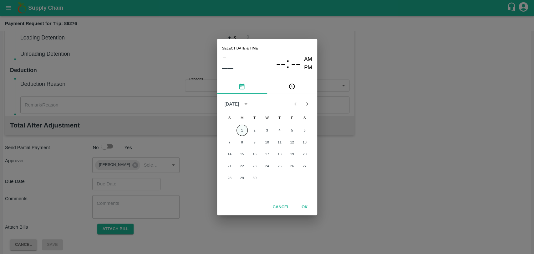
click at [240, 130] on button "1" at bounding box center [241, 129] width 11 height 11
type input "01/09/2025 12:00 AM"
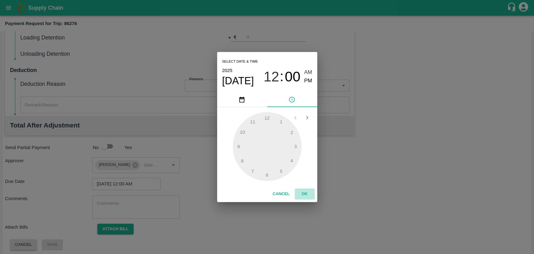
click at [300, 191] on button "OK" at bounding box center [305, 193] width 20 height 11
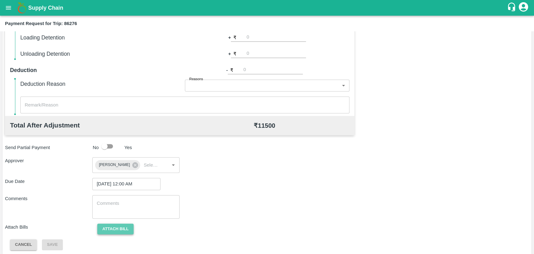
click at [122, 226] on button "Attach bill" at bounding box center [115, 228] width 36 height 11
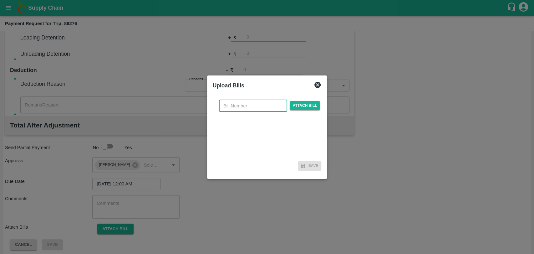
click at [238, 107] on input "text" at bounding box center [253, 106] width 68 height 12
type input "3885"
click at [294, 108] on span "Attach bill" at bounding box center [305, 105] width 31 height 9
click at [0, 0] on input "Attach bill" at bounding box center [0, 0] width 0 height 0
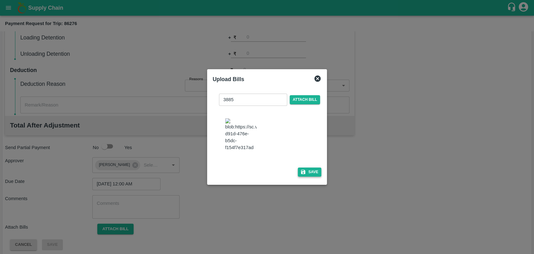
click at [302, 170] on icon "button" at bounding box center [303, 172] width 4 height 4
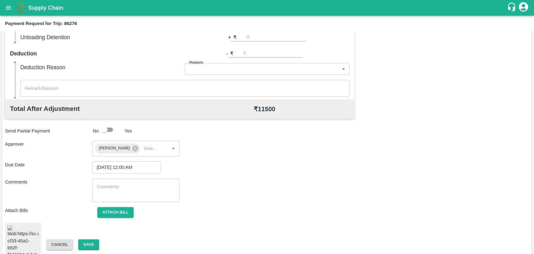
scroll to position [261, 0]
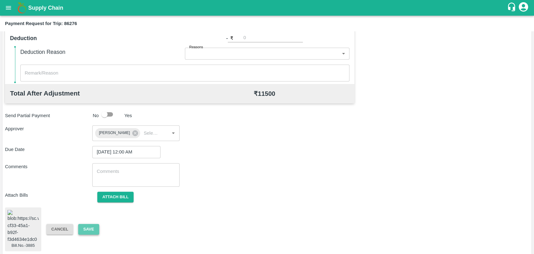
click at [87, 225] on button "Save" at bounding box center [88, 229] width 21 height 11
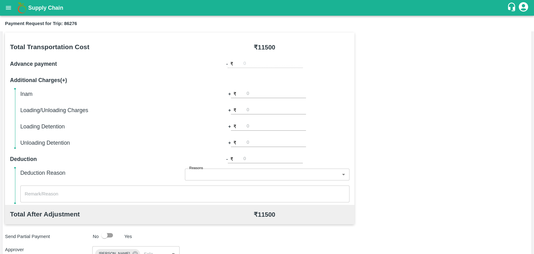
scroll to position [53, 0]
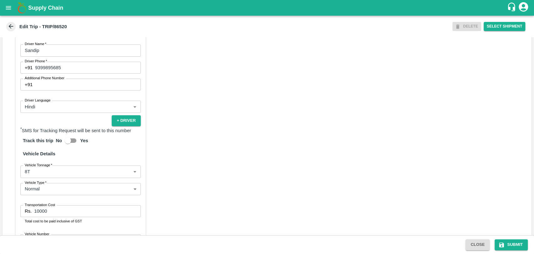
scroll to position [382, 0]
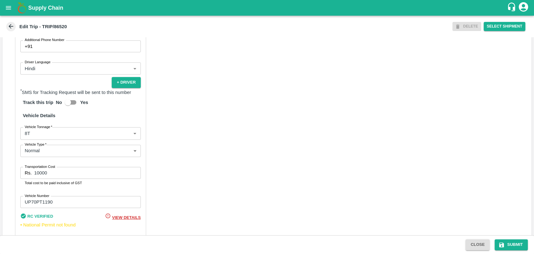
click at [46, 146] on div "Partner Details Partner   * Partner Add Transporter Driver 1 Details Driver Nam…" at bounding box center [80, 93] width 131 height 299
click at [46, 146] on body "Supply Chain Edit Trip - TRIP/86520 DELETE Select Shipment Trip Details Trip Ty…" at bounding box center [267, 127] width 534 height 254
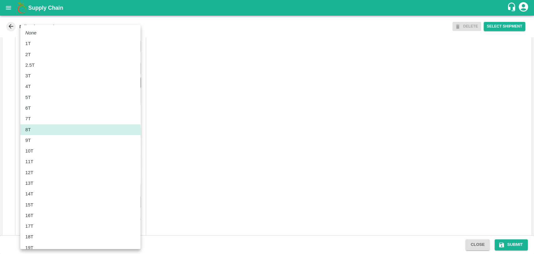
click at [40, 160] on div "11T" at bounding box center [80, 161] width 110 height 7
type input "11000"
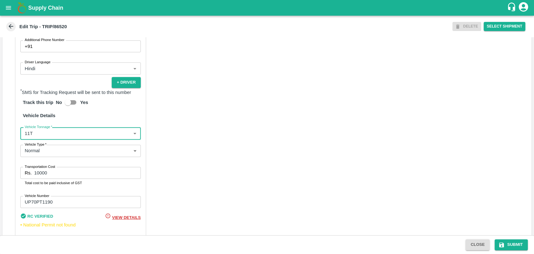
drag, startPoint x: 38, startPoint y: 182, endPoint x: 0, endPoint y: 179, distance: 38.0
click at [1, 179] on div "Trip Details Trip Type Fruit Movement 1 Trip Type Trip Pickup Order SHIP/[PERSO…" at bounding box center [267, 136] width 534 height 198
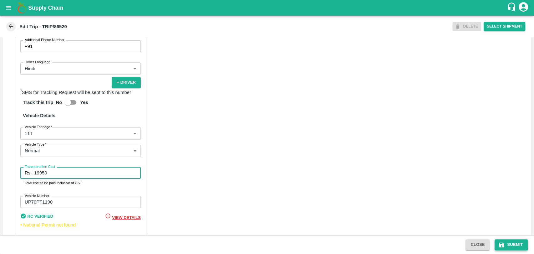
type input "19950"
click at [520, 244] on button "Submit" at bounding box center [511, 244] width 33 height 11
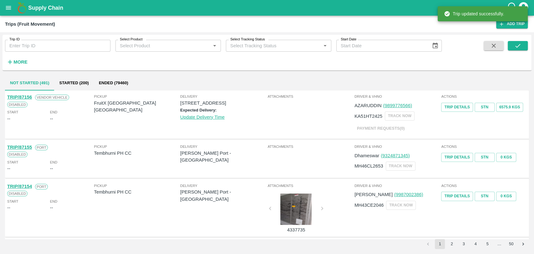
click at [18, 63] on strong "More" at bounding box center [20, 61] width 14 height 5
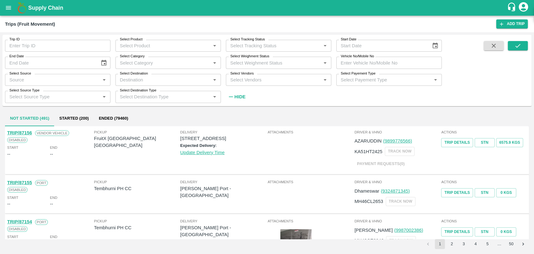
click at [388, 62] on input "Vehicle No/Mobile No" at bounding box center [388, 63] width 105 height 12
click at [520, 42] on icon "submit" at bounding box center [517, 45] width 7 height 7
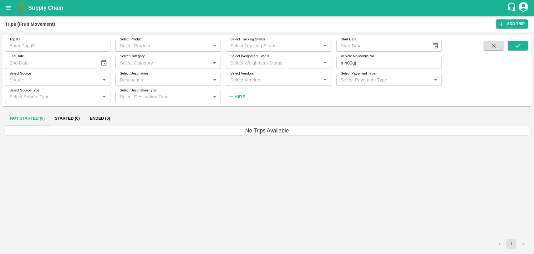
click at [107, 118] on button "Ended (6)" at bounding box center [100, 118] width 30 height 15
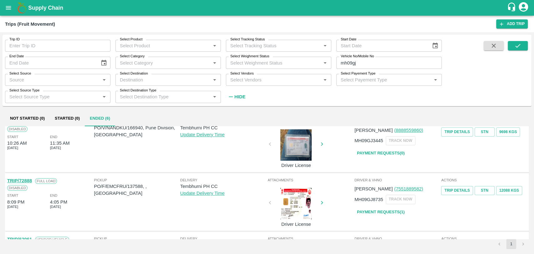
scroll to position [35, 0]
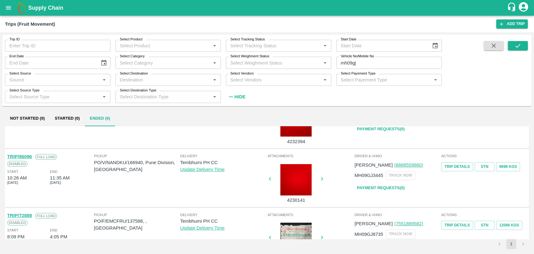
click at [31, 154] on link "TRIP/86096" at bounding box center [19, 156] width 25 height 5
drag, startPoint x: 359, startPoint y: 66, endPoint x: 283, endPoint y: 54, distance: 76.9
click at [283, 54] on div "Trip ID Trip ID Select Product Select Product   * Select Tracking Status Select…" at bounding box center [221, 69] width 442 height 68
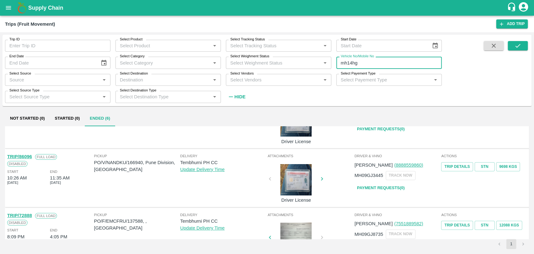
type input "mh14hg"
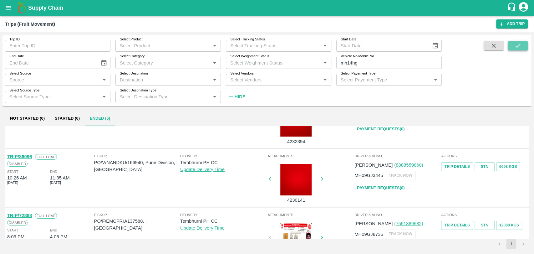
click at [516, 43] on icon "submit" at bounding box center [517, 45] width 7 height 7
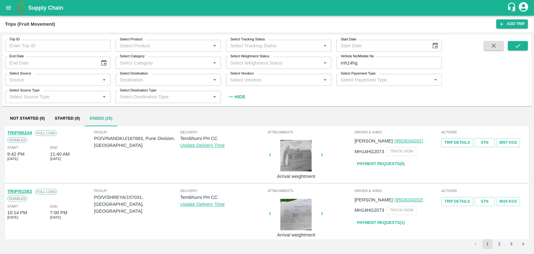
click at [26, 132] on link "TRIP/86244" at bounding box center [19, 132] width 25 height 5
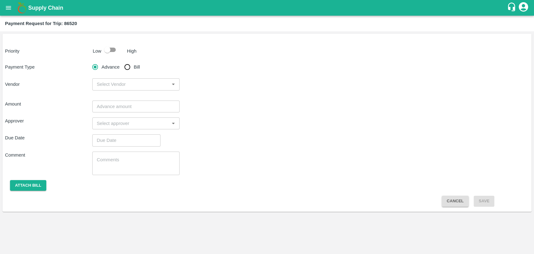
click at [112, 53] on input "checkbox" at bounding box center [107, 50] width 36 height 12
checkbox input "true"
click at [130, 66] on input "Bill" at bounding box center [127, 67] width 13 height 13
radio input "true"
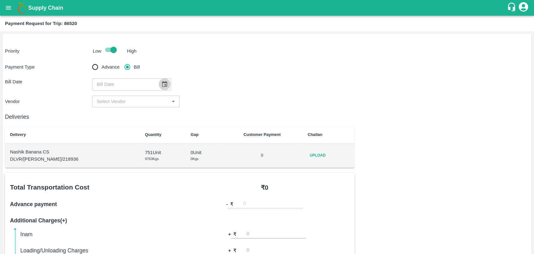
click at [162, 82] on icon "Choose date" at bounding box center [164, 84] width 5 height 6
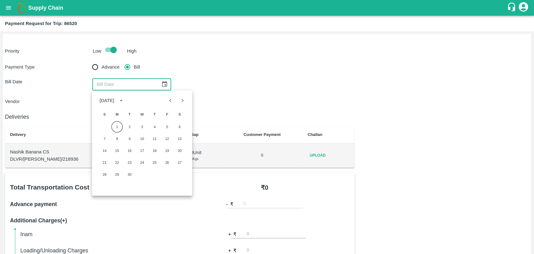
click at [163, 88] on button "Choose date" at bounding box center [165, 84] width 12 height 12
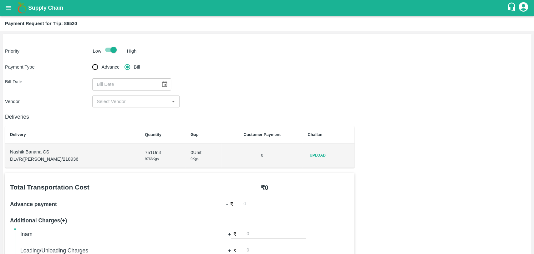
click at [163, 88] on button "Choose date" at bounding box center [165, 84] width 12 height 12
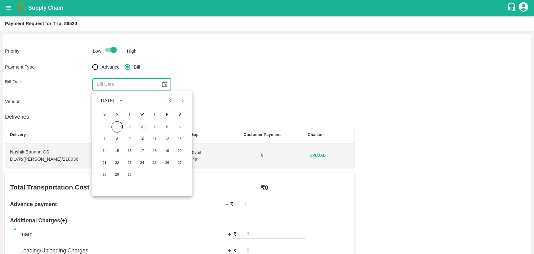
click at [140, 127] on button "3" at bounding box center [141, 126] width 11 height 11
type input "[DATE]"
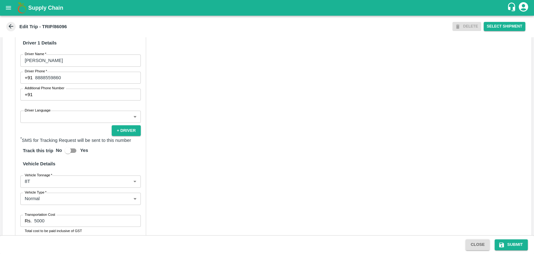
scroll to position [407, 0]
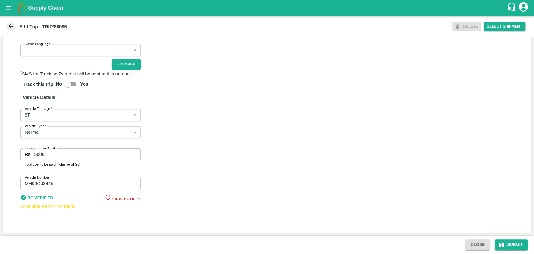
click at [40, 120] on body "Supply Chain Edit Trip - TRIP/86096 DELETE Select Shipment Trip Details Trip Ty…" at bounding box center [267, 127] width 534 height 254
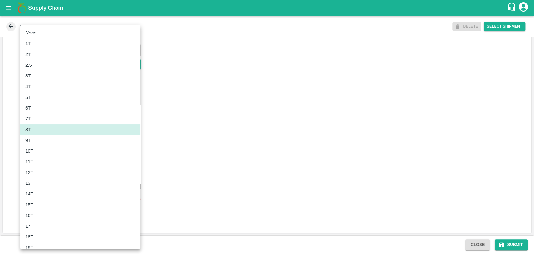
click at [36, 150] on div "10T" at bounding box center [80, 150] width 110 height 7
type input "10000"
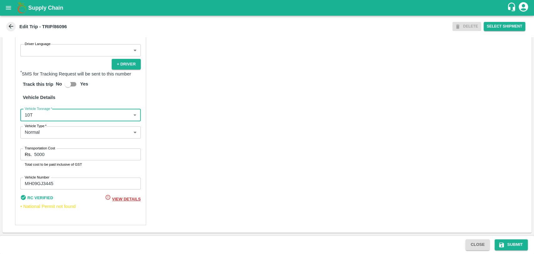
drag, startPoint x: 50, startPoint y: 158, endPoint x: 0, endPoint y: 149, distance: 50.7
click at [4, 152] on div "Partner Details Partner   * Partner Add Transporter Driver 1 Details Driver Nam…" at bounding box center [267, 76] width 529 height 314
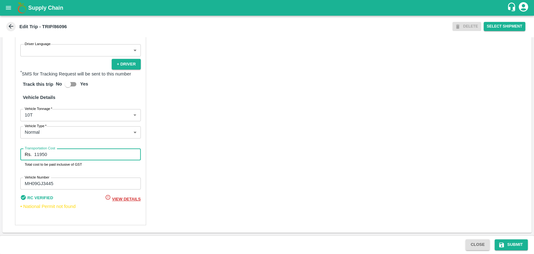
type input "11950"
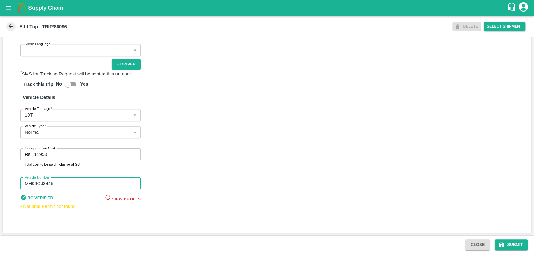
drag, startPoint x: 49, startPoint y: 185, endPoint x: 0, endPoint y: 184, distance: 48.8
click at [0, 184] on div "Trip Details Trip Type Fruit Movement 1 Trip Type Trip Pickup Order SHIP/TEMB/3…" at bounding box center [267, 136] width 534 height 198
click at [502, 245] on icon "submit" at bounding box center [501, 244] width 6 height 6
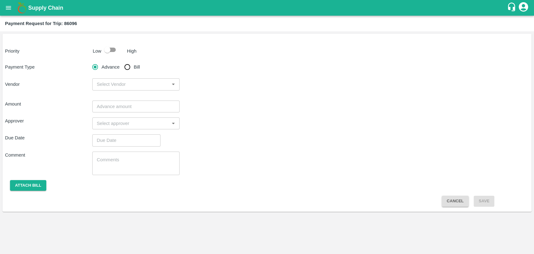
click at [128, 68] on input "Bill" at bounding box center [127, 67] width 13 height 13
radio input "true"
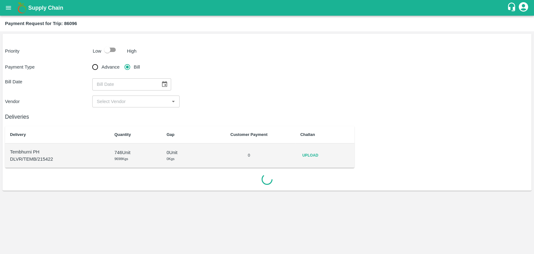
click at [111, 47] on input "checkbox" at bounding box center [107, 50] width 36 height 12
checkbox input "true"
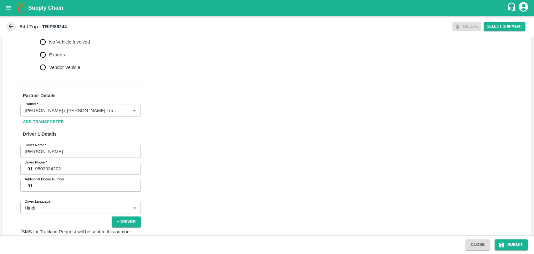
scroll to position [399, 0]
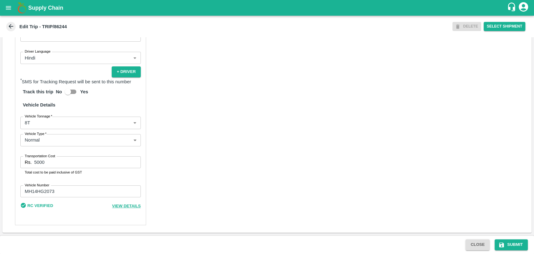
click at [35, 122] on body "Supply Chain Edit Trip - TRIP/86244 DELETE Select Shipment Trip Details Trip Ty…" at bounding box center [267, 127] width 534 height 254
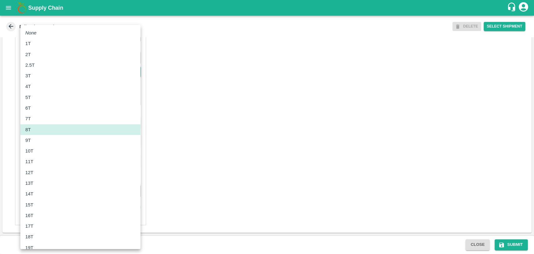
click at [35, 150] on div "10T" at bounding box center [30, 150] width 11 height 7
type input "10000"
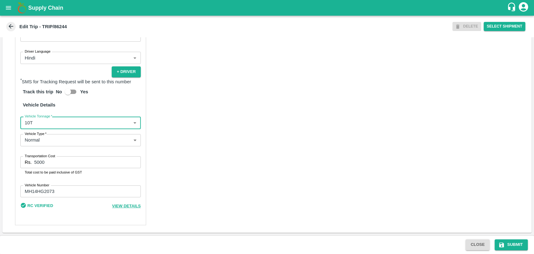
drag, startPoint x: 59, startPoint y: 159, endPoint x: 29, endPoint y: 160, distance: 29.4
click at [43, 161] on input "5000" at bounding box center [87, 162] width 106 height 12
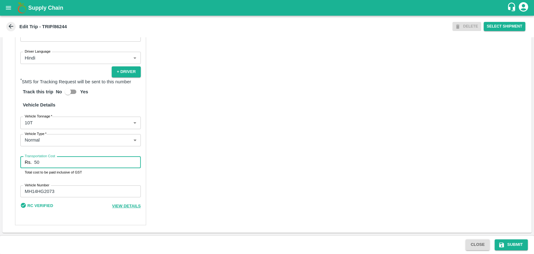
type input "5"
type input "11500"
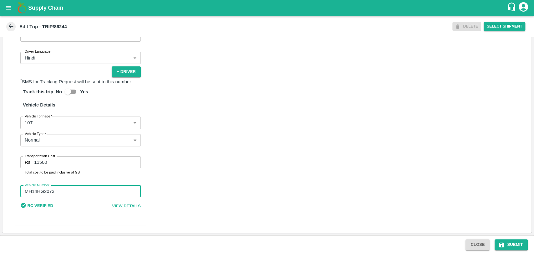
drag, startPoint x: 39, startPoint y: 193, endPoint x: 0, endPoint y: 191, distance: 39.2
click at [0, 191] on div "Trip Details Trip Type Fruit Movement 1 Trip Type Trip Pickup Order SHIP/TEMB/3…" at bounding box center [267, 136] width 534 height 198
click at [512, 241] on button "Submit" at bounding box center [511, 244] width 33 height 11
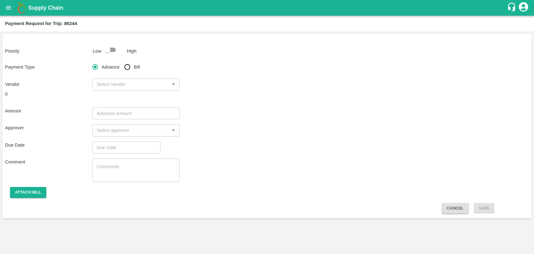
click at [116, 62] on label "Advance" at bounding box center [104, 67] width 31 height 13
click at [101, 62] on input "Advance" at bounding box center [95, 67] width 13 height 13
click at [127, 63] on input "Bill" at bounding box center [127, 67] width 13 height 13
radio input "true"
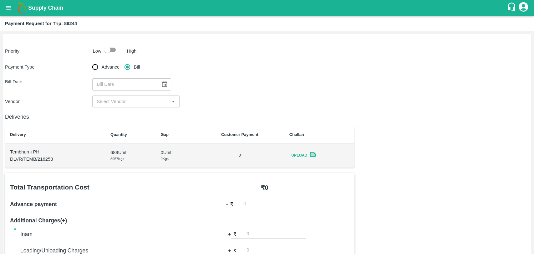
click at [112, 44] on input "checkbox" at bounding box center [107, 50] width 36 height 12
checkbox input "true"
click at [162, 83] on icon "Choose date" at bounding box center [164, 84] width 5 height 6
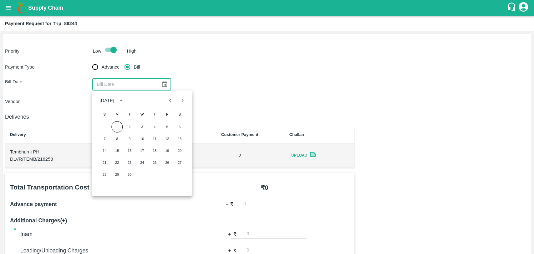
click at [167, 97] on icon "Previous month" at bounding box center [170, 100] width 7 height 7
click at [120, 148] on button "11" at bounding box center [116, 150] width 11 height 11
type input "11/08/2025"
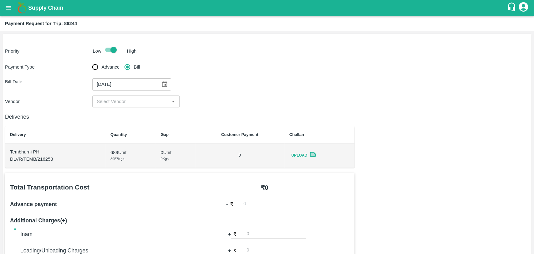
click at [105, 94] on div "Payment Type Advance Bill Bill Date 11/08/2025 ​ Vendor ​" at bounding box center [267, 84] width 524 height 47
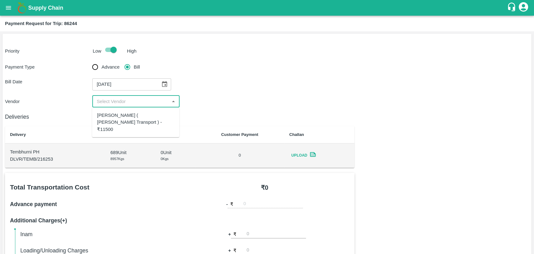
click at [106, 100] on input "input" at bounding box center [130, 101] width 73 height 8
click at [111, 111] on div "Nitin Rasal ( Bhairavnath Transport ) - ₹11500" at bounding box center [135, 122] width 87 height 25
type input "Nitin Rasal ( Bhairavnath Transport ) - ₹11500"
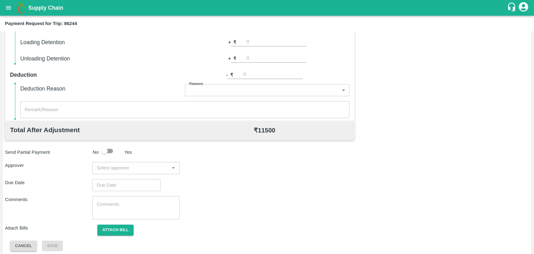
scroll to position [229, 0]
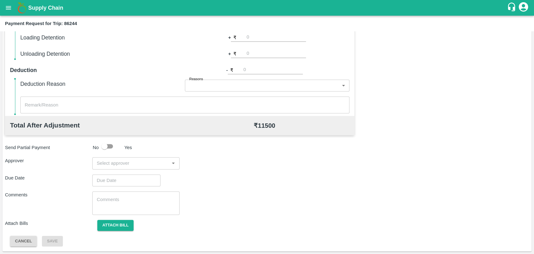
click at [127, 165] on input "input" at bounding box center [130, 163] width 73 height 8
type input "wag"
click at [111, 180] on div "Prasad Waghade" at bounding box center [135, 179] width 87 height 16
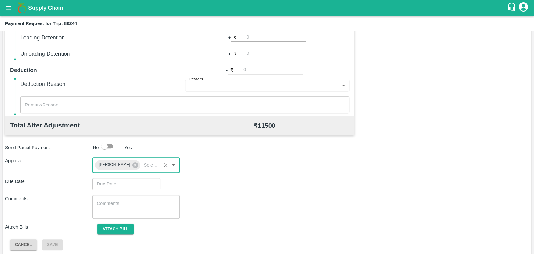
type input "DD/MM/YYYY hh:mm aa"
click at [109, 184] on input "DD/MM/YYYY hh:mm aa" at bounding box center [124, 184] width 64 height 12
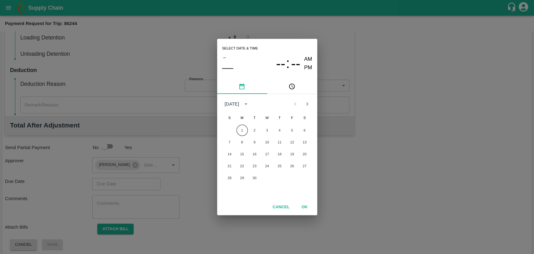
click at [239, 136] on div "7 8 9 10 11 12 13" at bounding box center [267, 141] width 100 height 11
click at [240, 131] on button "1" at bounding box center [241, 129] width 11 height 11
type input "01/09/2025 12:00 AM"
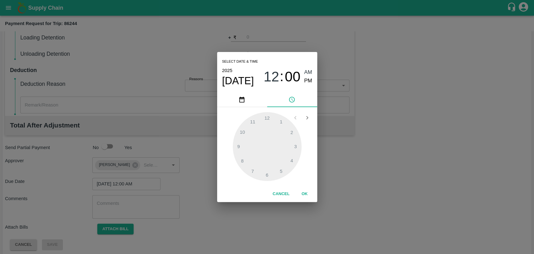
click at [297, 189] on button "OK" at bounding box center [305, 193] width 20 height 11
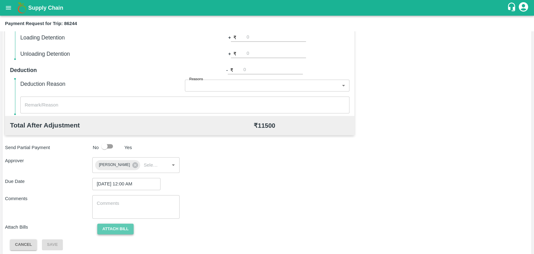
click at [116, 226] on button "Attach bill" at bounding box center [115, 228] width 36 height 11
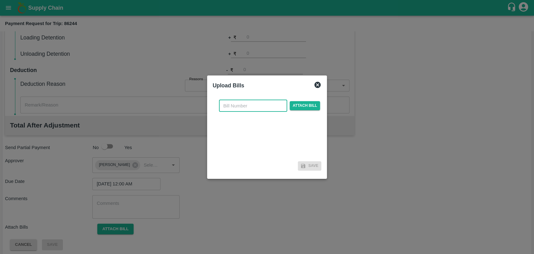
click at [257, 100] on input "text" at bounding box center [253, 106] width 68 height 12
type input "3880"
click at [300, 104] on span "Attach bill" at bounding box center [305, 105] width 31 height 9
click at [0, 0] on input "Attach bill" at bounding box center [0, 0] width 0 height 0
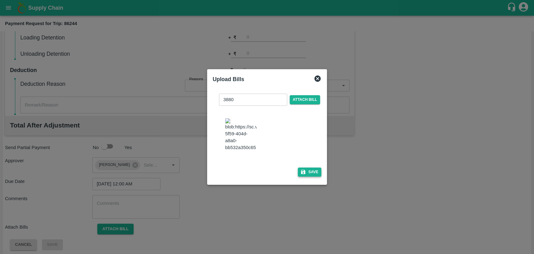
click at [300, 169] on icon "button" at bounding box center [303, 172] width 6 height 6
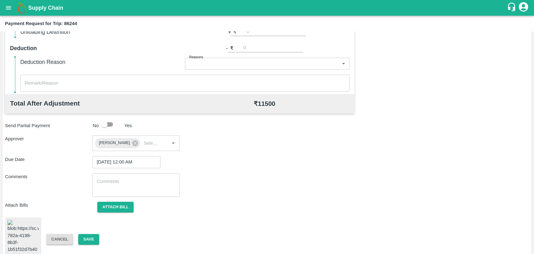
scroll to position [261, 0]
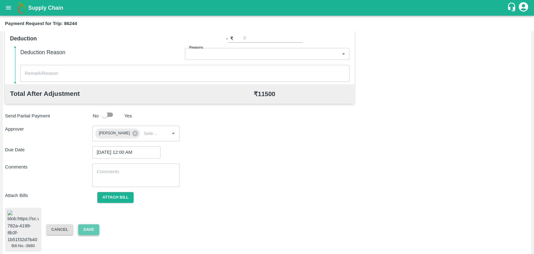
click at [93, 224] on button "Save" at bounding box center [88, 229] width 21 height 11
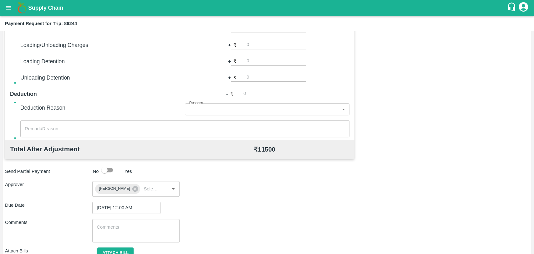
scroll to position [191, 0]
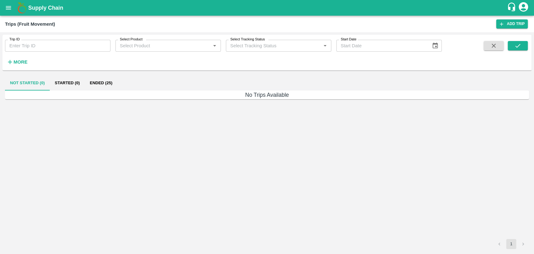
click at [18, 61] on strong "More" at bounding box center [20, 61] width 14 height 5
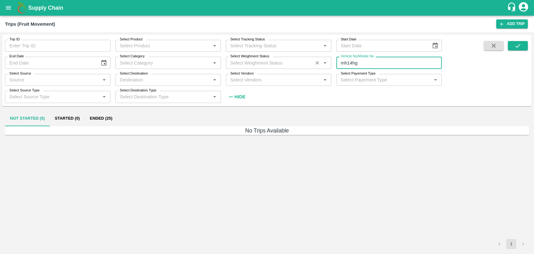
drag, startPoint x: 372, startPoint y: 64, endPoint x: 276, endPoint y: 65, distance: 96.3
click at [278, 65] on div "Trip ID Trip ID Select Product Select Product   * Select Tracking Status Select…" at bounding box center [221, 69] width 442 height 68
paste input "text"
type input "UP70PT2086"
click at [512, 46] on button "submit" at bounding box center [518, 45] width 20 height 9
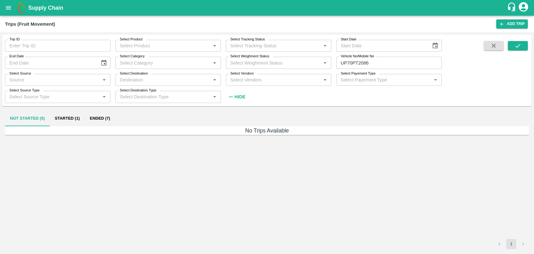
click at [97, 116] on button "Ended (7)" at bounding box center [100, 118] width 30 height 15
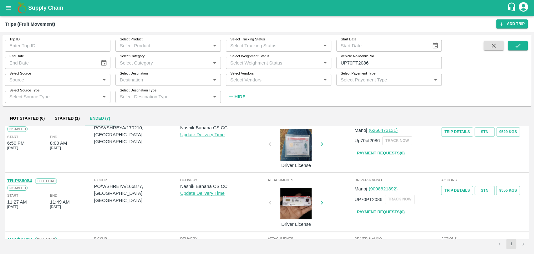
scroll to position [35, 0]
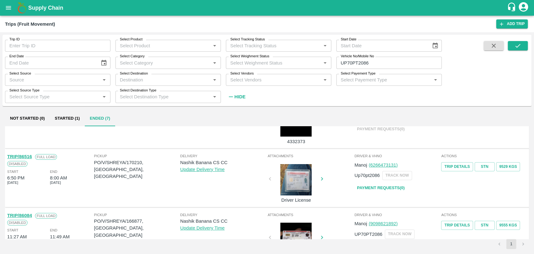
click at [26, 157] on link "TRIP/86516" at bounding box center [19, 156] width 25 height 5
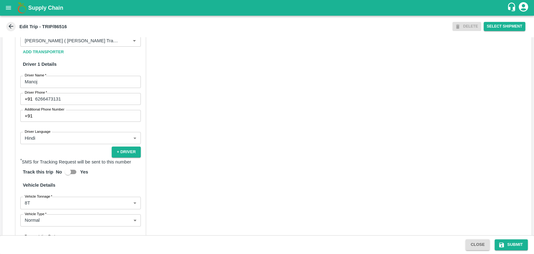
scroll to position [407, 0]
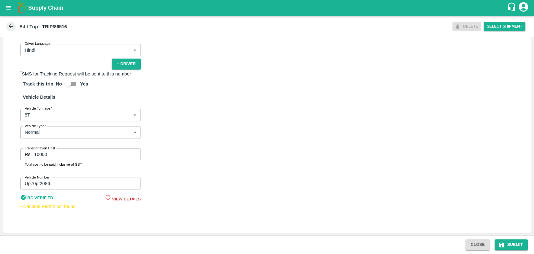
click at [40, 122] on div "Partner Details Partner   * Partner Add Transporter Driver 1 Details Driver Nam…" at bounding box center [80, 75] width 131 height 299
click at [40, 119] on body "Supply Chain Edit Trip - TRIP/86516 DELETE Select Shipment Trip Details Trip Ty…" at bounding box center [267, 127] width 534 height 254
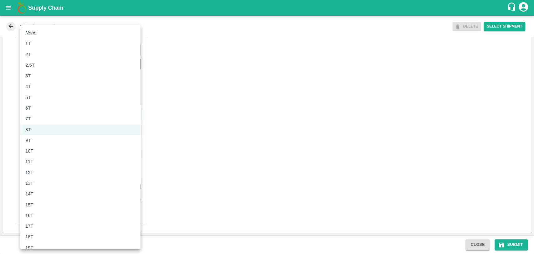
drag, startPoint x: 37, startPoint y: 155, endPoint x: 37, endPoint y: 160, distance: 5.3
click at [37, 160] on ul "None 1T 2T 2.5T 3T 4T 5T 6T 7T 8T 9T 10T 11T 12T 13T 14T 15T 16T 17T 18T 19T 20…" at bounding box center [80, 204] width 120 height 359
click at [37, 160] on div "11T" at bounding box center [80, 161] width 110 height 7
type input "11000"
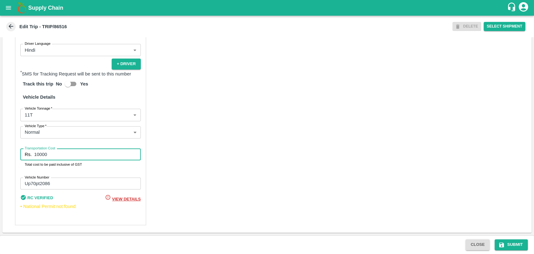
drag, startPoint x: 54, startPoint y: 156, endPoint x: 14, endPoint y: 154, distance: 39.5
click at [14, 154] on div "Partner Details Partner   * Partner Add Transporter Driver 1 Details Driver Nam…" at bounding box center [267, 75] width 529 height 314
type input "19950"
click at [505, 243] on button "Submit" at bounding box center [511, 244] width 33 height 11
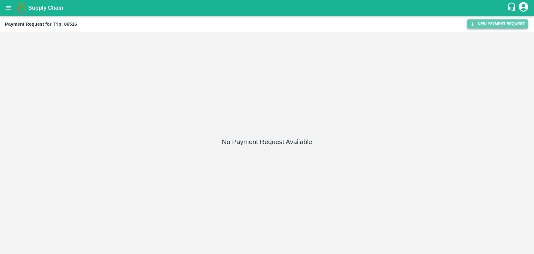
click at [494, 23] on button "New Payment Request" at bounding box center [497, 23] width 61 height 9
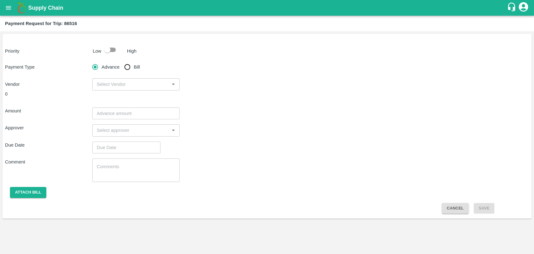
click at [115, 46] on input "checkbox" at bounding box center [107, 50] width 36 height 12
checkbox input "true"
click at [125, 65] on input "Bill" at bounding box center [127, 67] width 13 height 13
radio input "true"
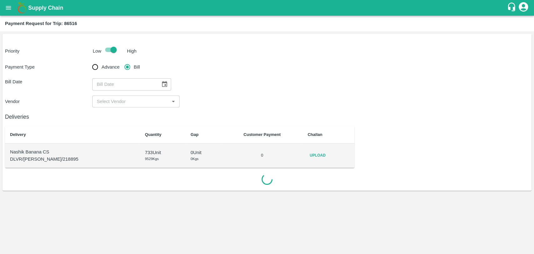
click at [170, 84] on div "​" at bounding box center [135, 84] width 87 height 12
